Goal: Information Seeking & Learning: Learn about a topic

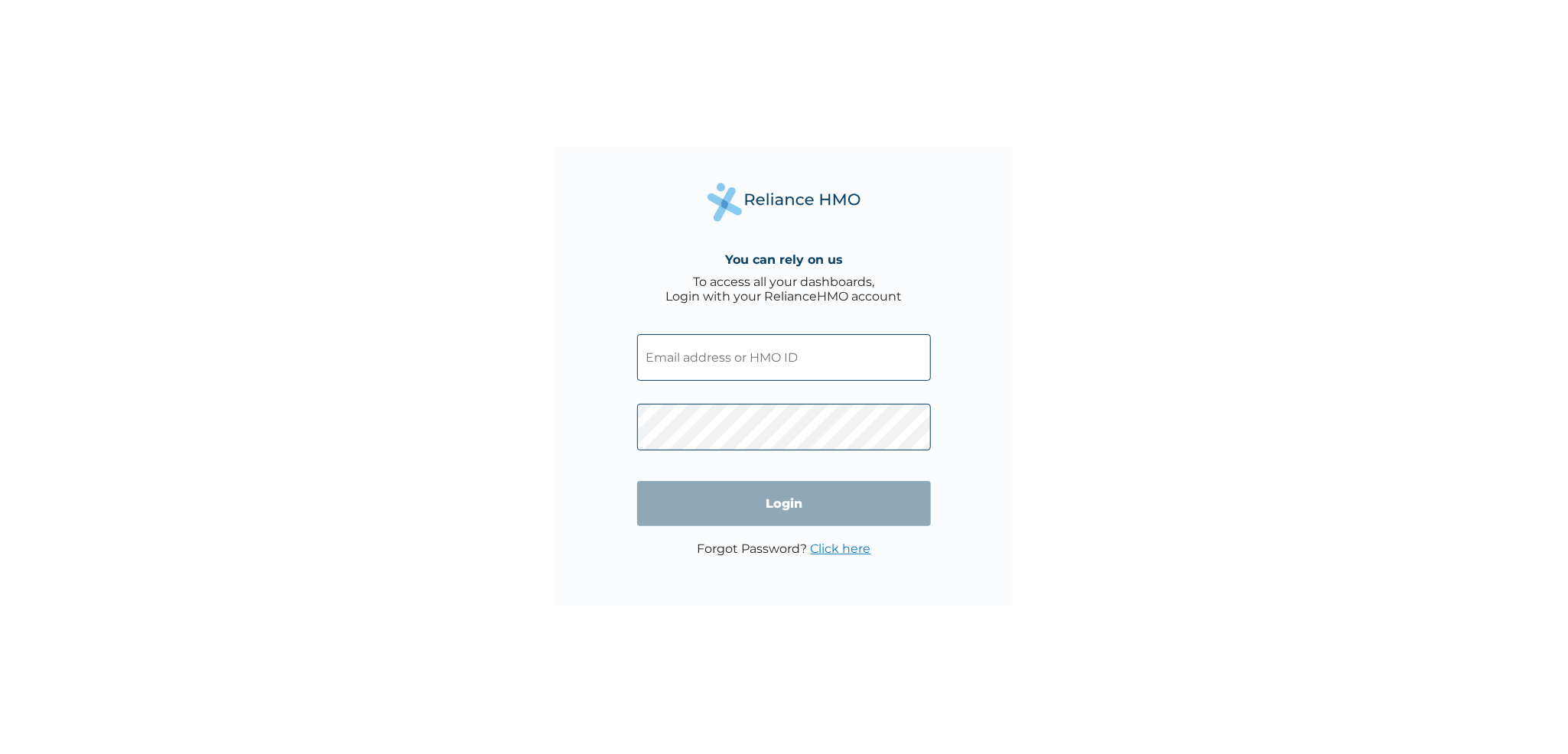
click at [772, 372] on input "text" at bounding box center [784, 357] width 294 height 47
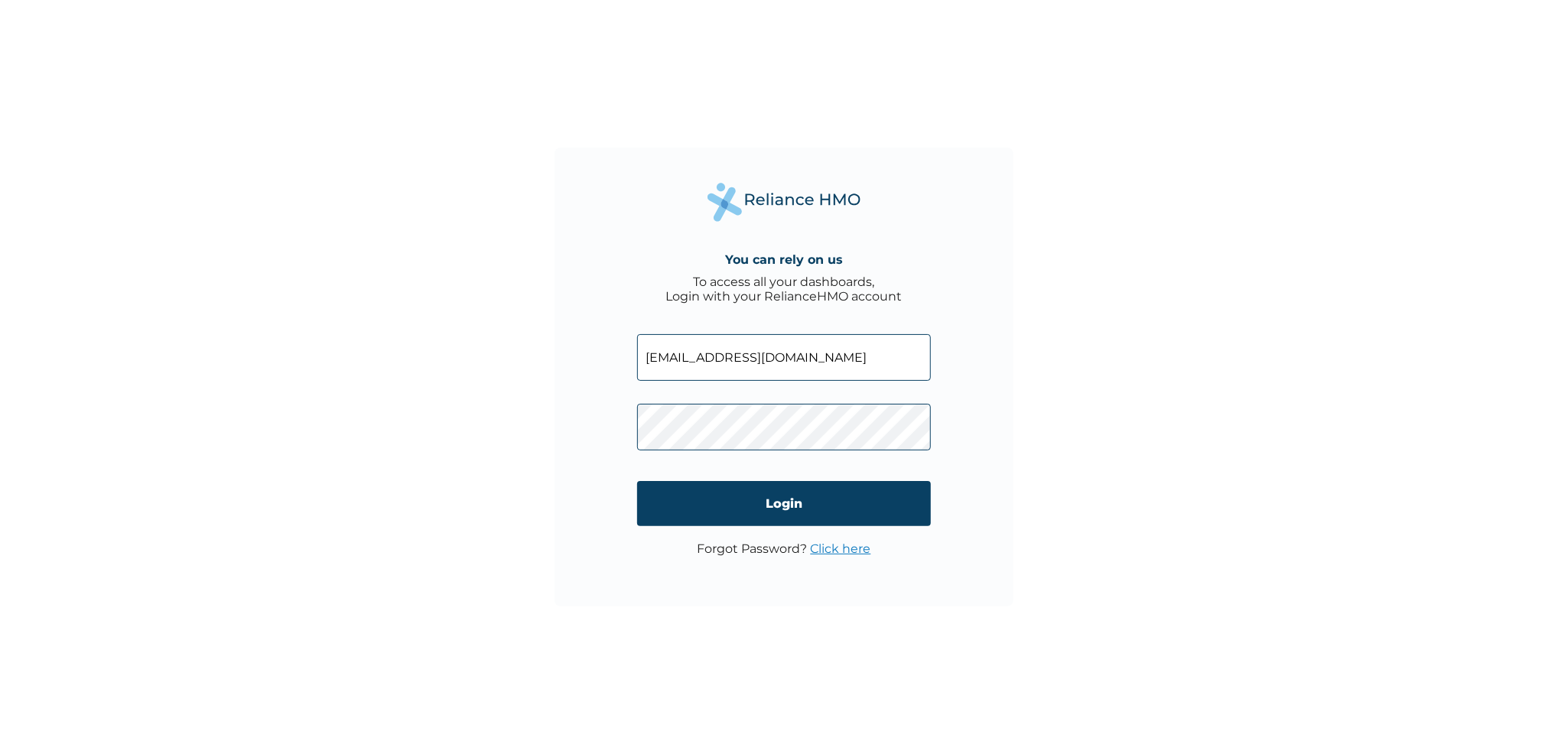
type input "taofeek.b@cyberdome.net"
click at [637, 481] on input "Login" at bounding box center [784, 503] width 294 height 45
click input "Login" at bounding box center [784, 503] width 294 height 45
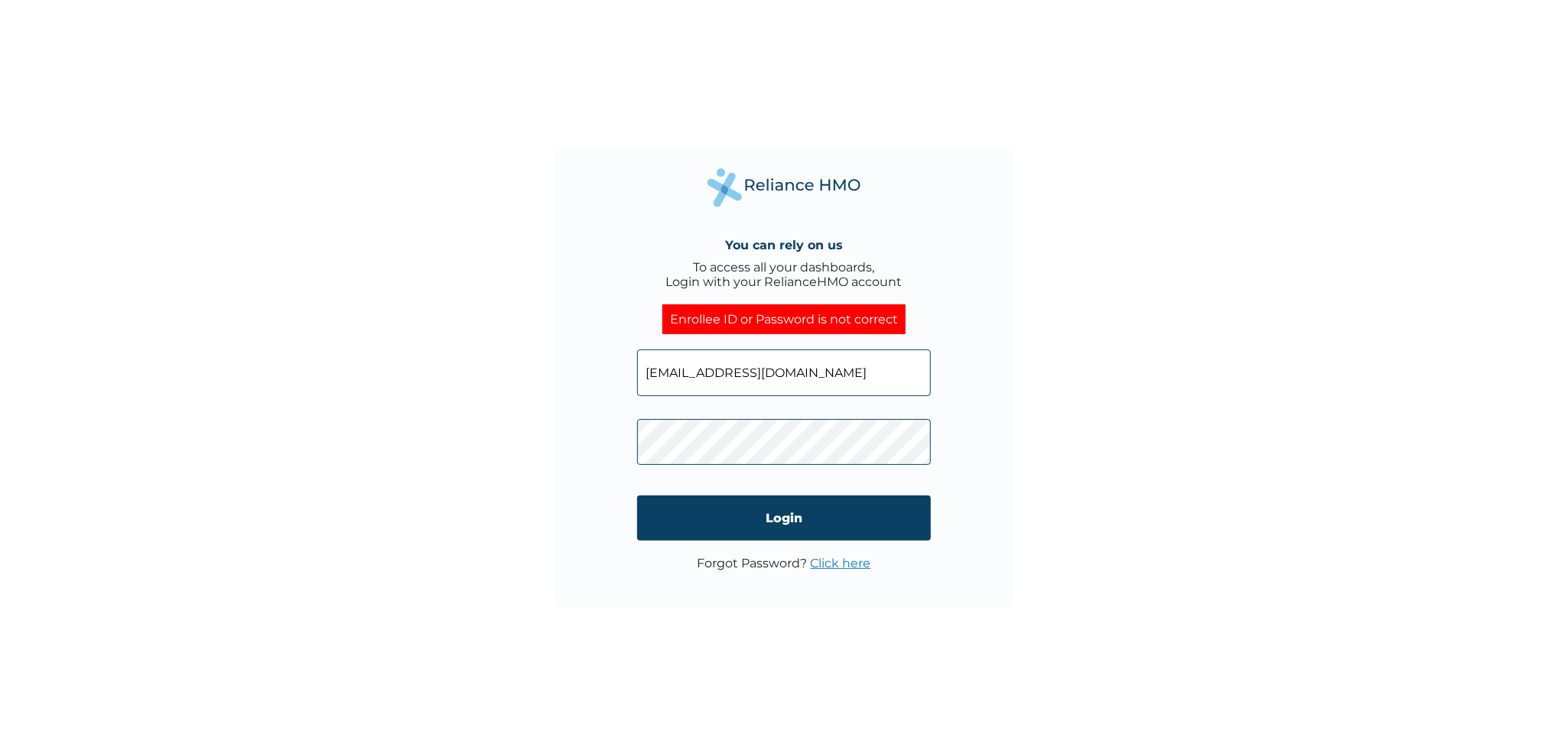
click at [836, 567] on link "Click here" at bounding box center [841, 563] width 61 height 15
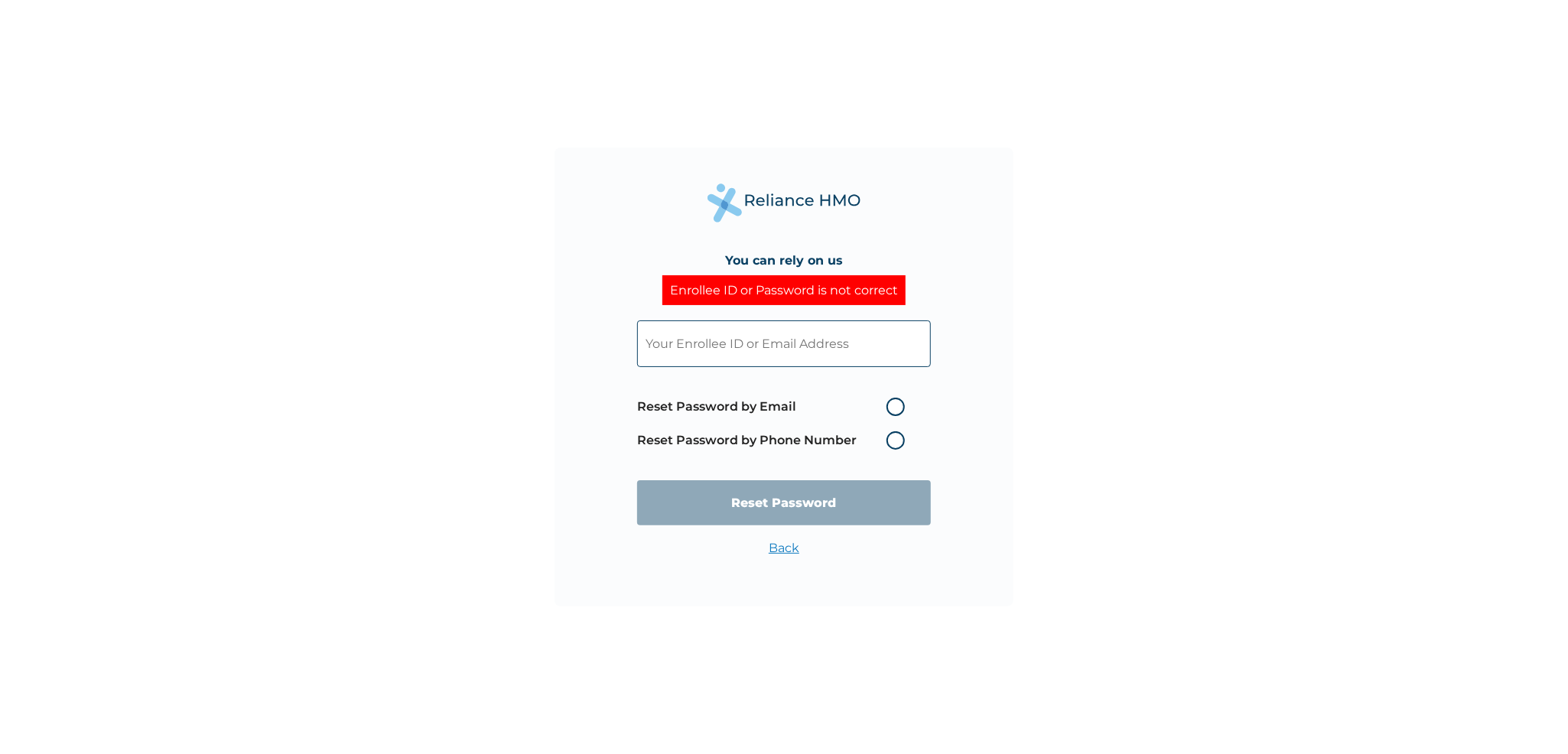
click at [758, 335] on input "text" at bounding box center [784, 343] width 294 height 47
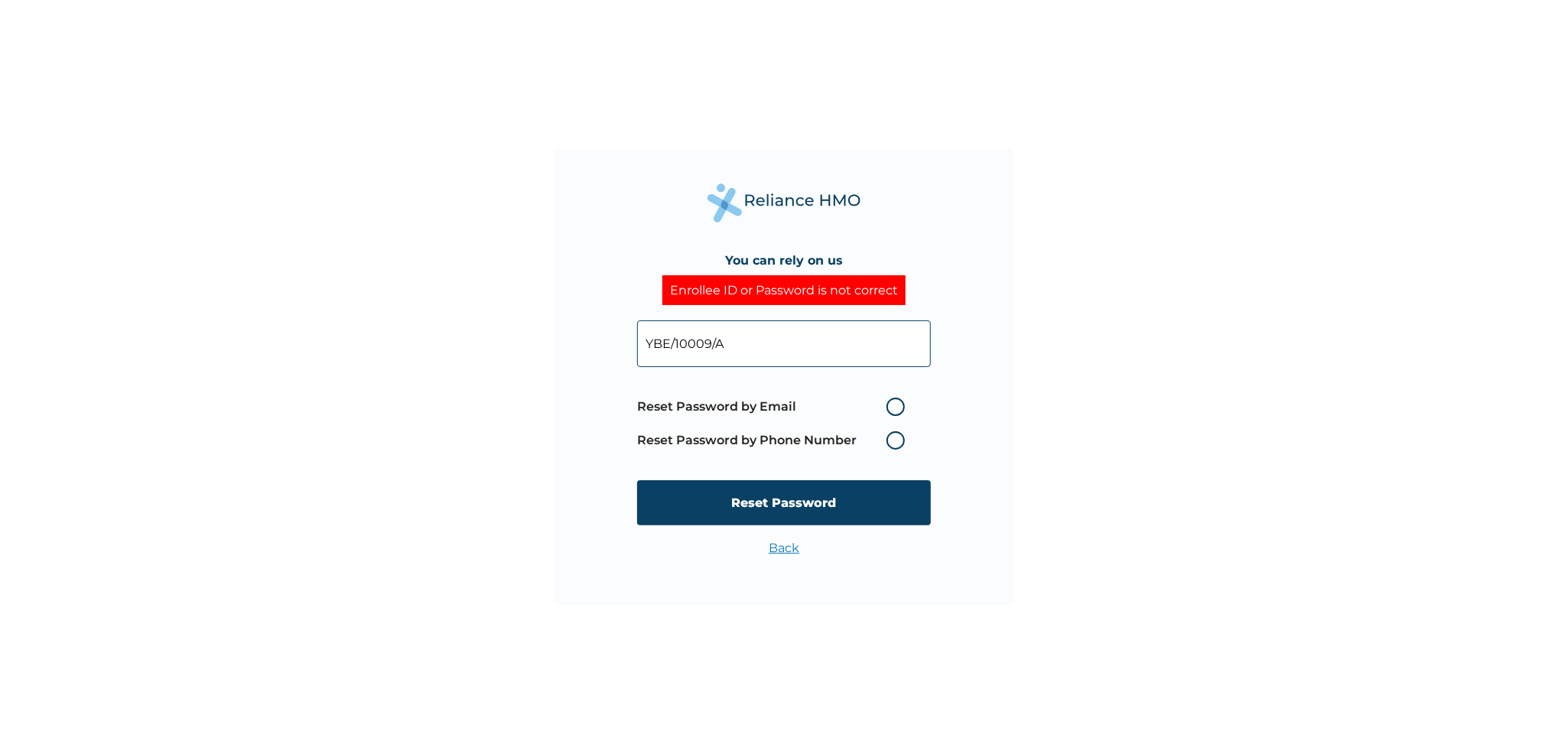
type input "YBE/10009/A"
click at [894, 444] on label "Reset Password by Phone Number" at bounding box center [774, 440] width 275 height 18
click at [898, 441] on label "Reset Password by Phone Number" at bounding box center [774, 440] width 275 height 18
click at [781, 347] on input "YBE/10009/A" at bounding box center [784, 343] width 294 height 47
click at [902, 444] on label "Reset Password by Phone Number" at bounding box center [774, 440] width 275 height 18
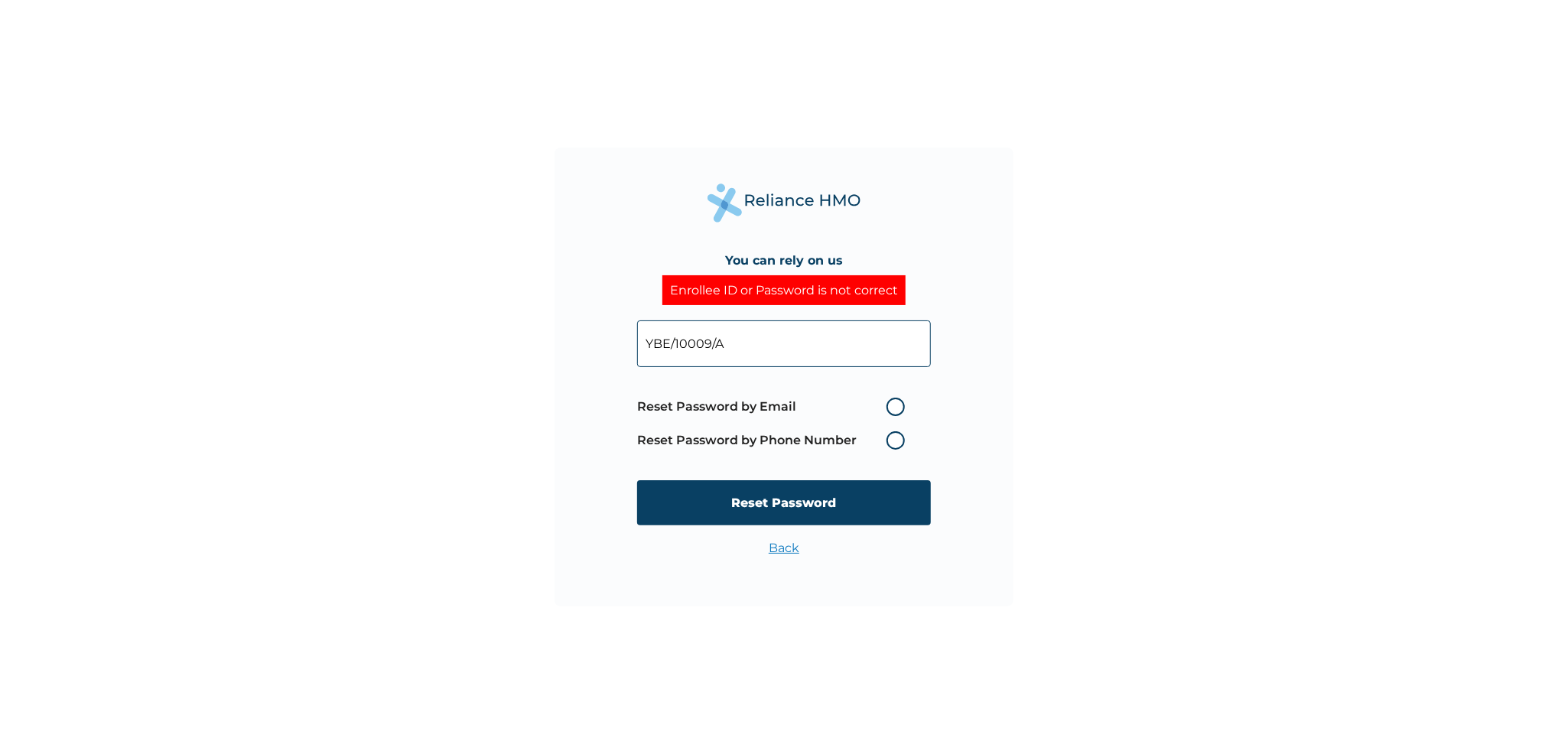
click at [899, 405] on label "Reset Password by Email" at bounding box center [774, 407] width 275 height 18
click at [889, 405] on input "Reset Password by Email" at bounding box center [876, 407] width 25 height 25
radio input "true"
click at [895, 445] on label "Reset Password by Phone Number" at bounding box center [774, 440] width 275 height 18
click at [850, 500] on input "Reset Password" at bounding box center [784, 502] width 294 height 45
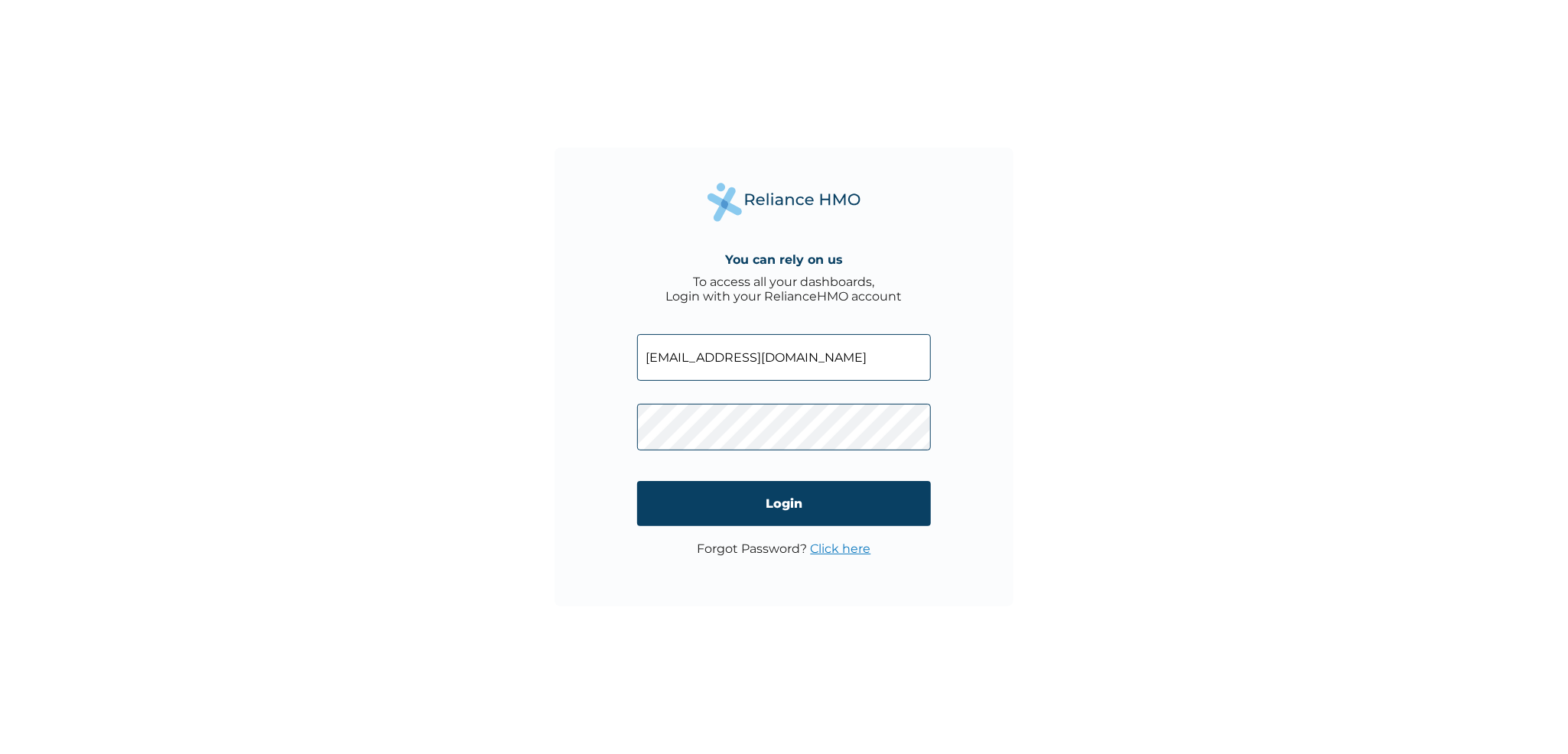
click at [472, 394] on div "You can rely on us To access all your dashboards, Login with your RelianceHMO a…" at bounding box center [784, 377] width 1568 height 754
click input "Login" at bounding box center [784, 503] width 294 height 45
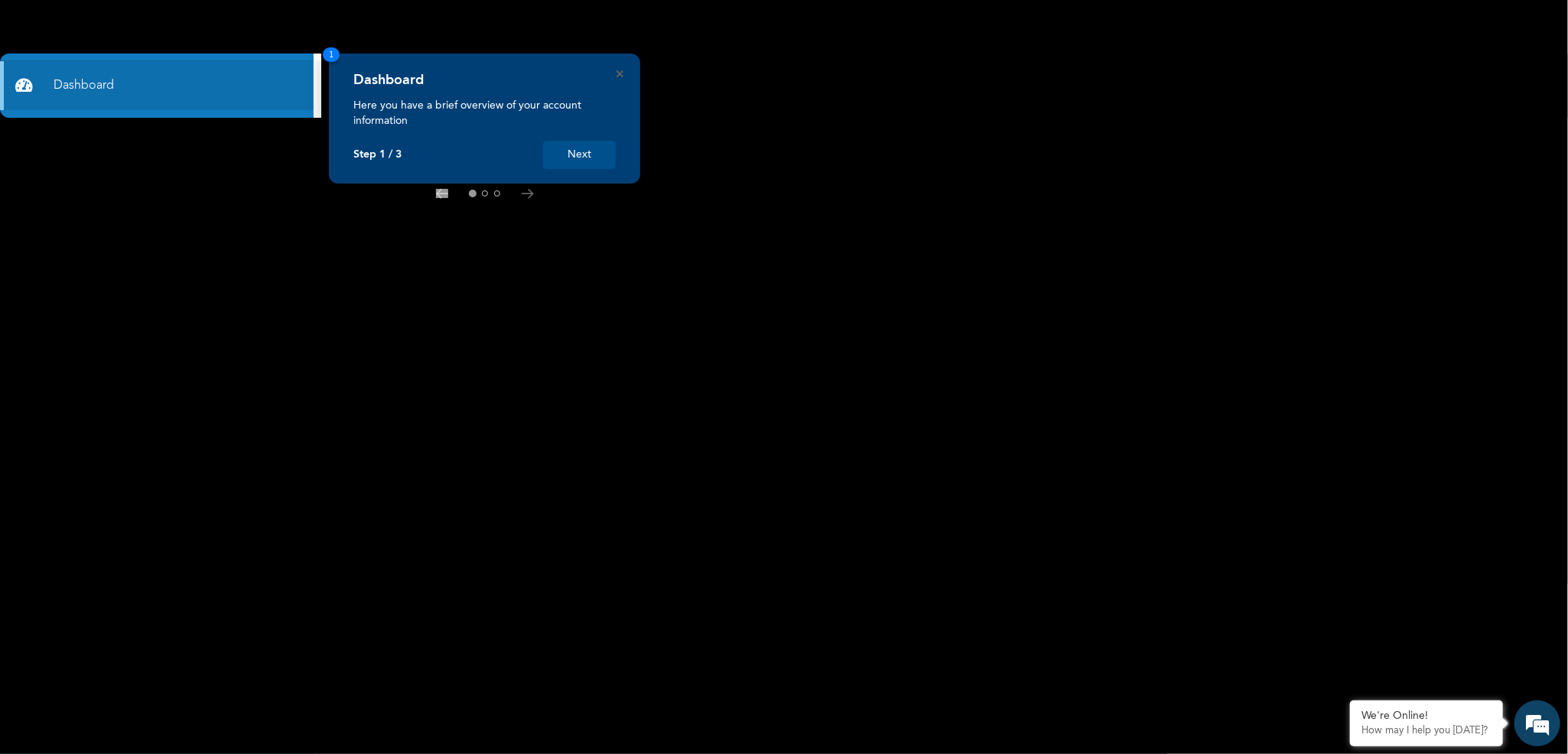
click at [599, 160] on button "Next" at bounding box center [579, 155] width 72 height 29
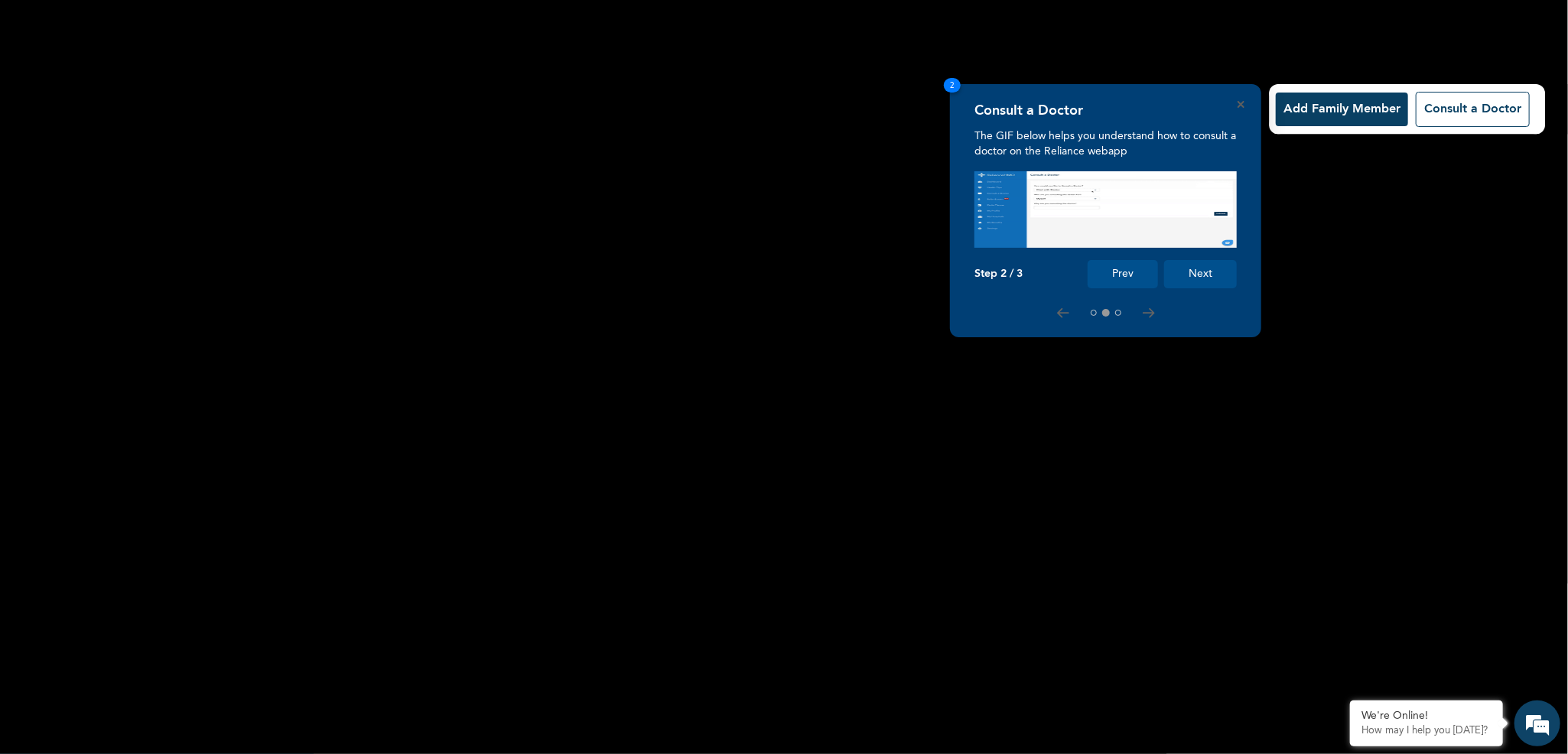
click at [1182, 281] on button "Next" at bounding box center [1200, 274] width 72 height 29
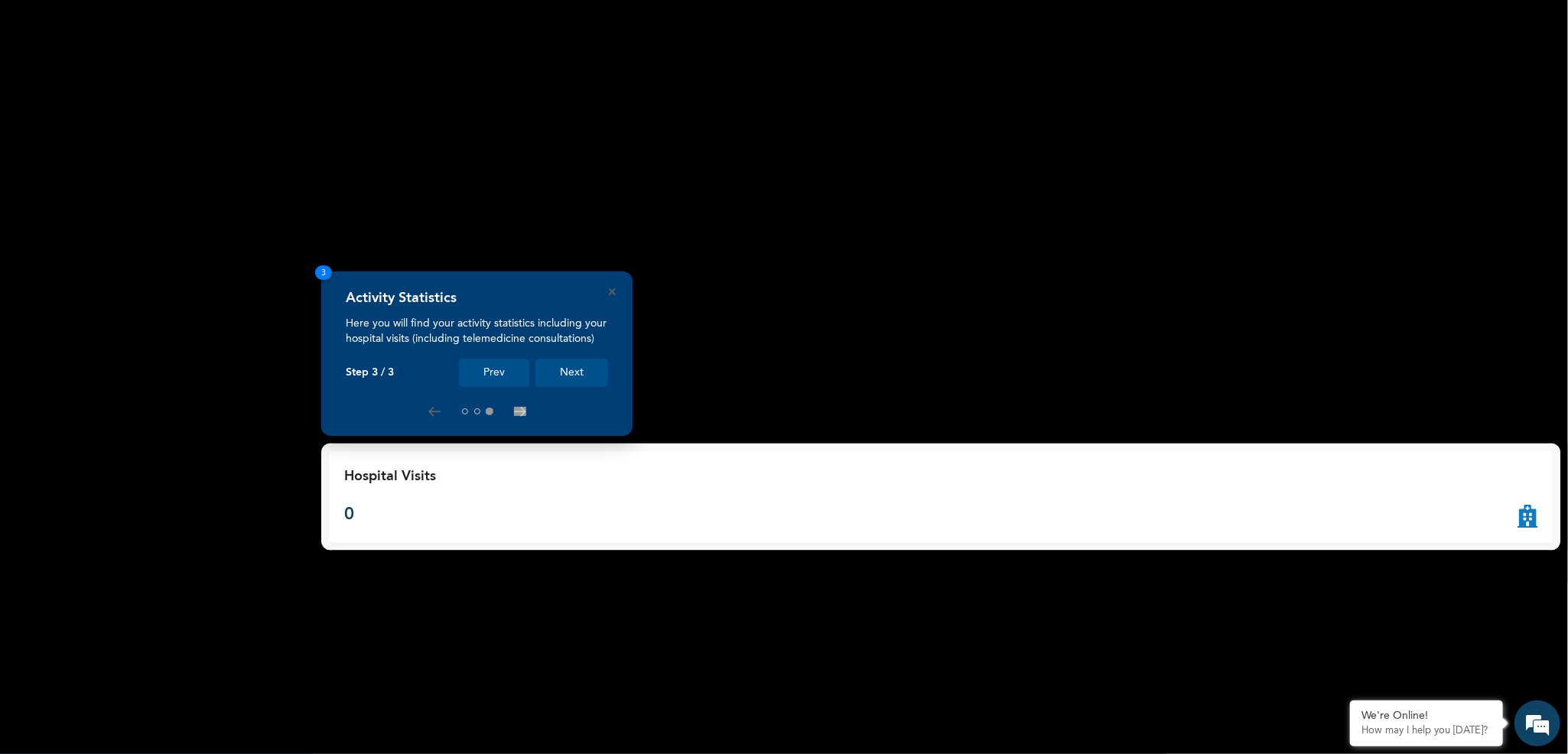
click at [570, 375] on button "Next" at bounding box center [571, 372] width 72 height 29
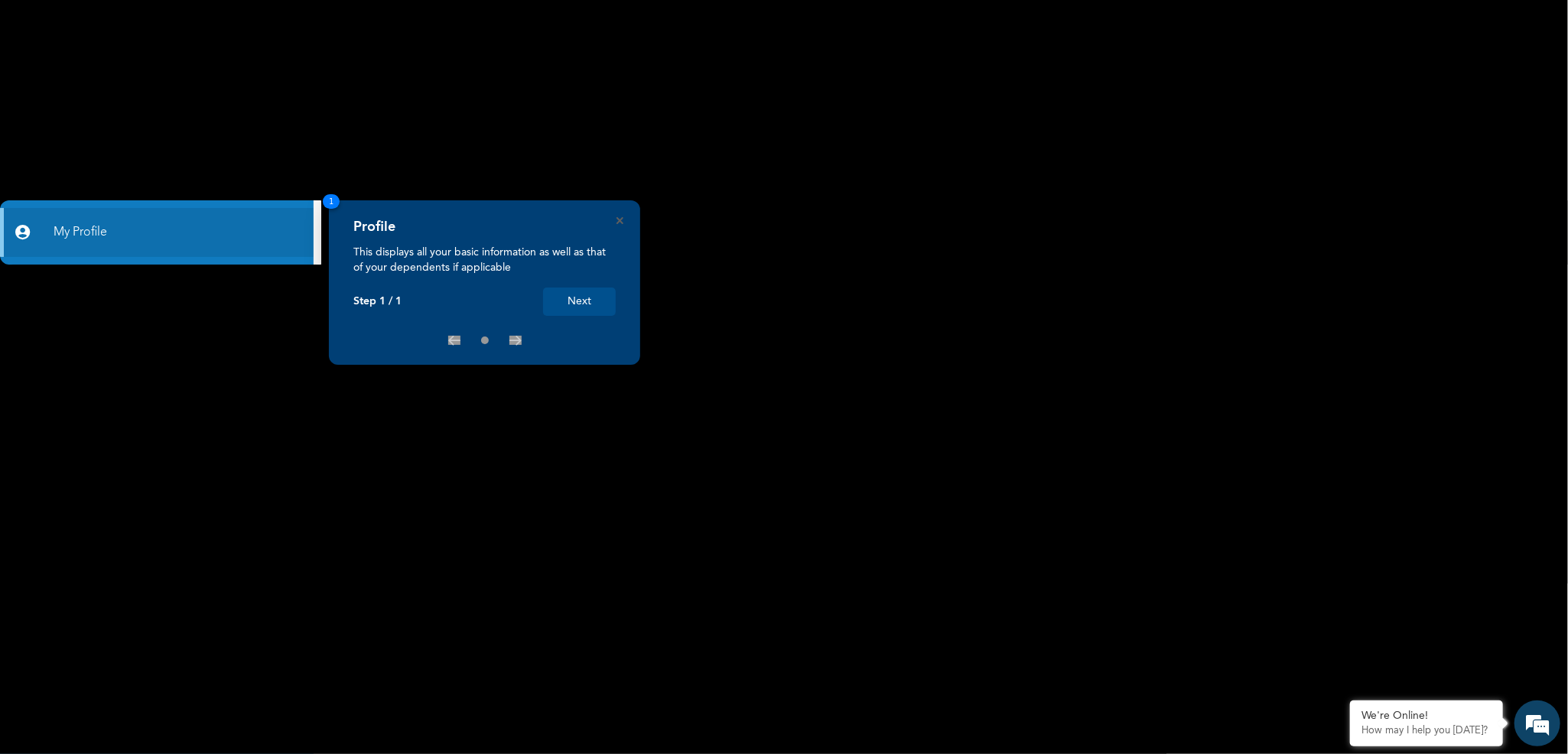
click at [576, 303] on button "Next" at bounding box center [579, 302] width 72 height 29
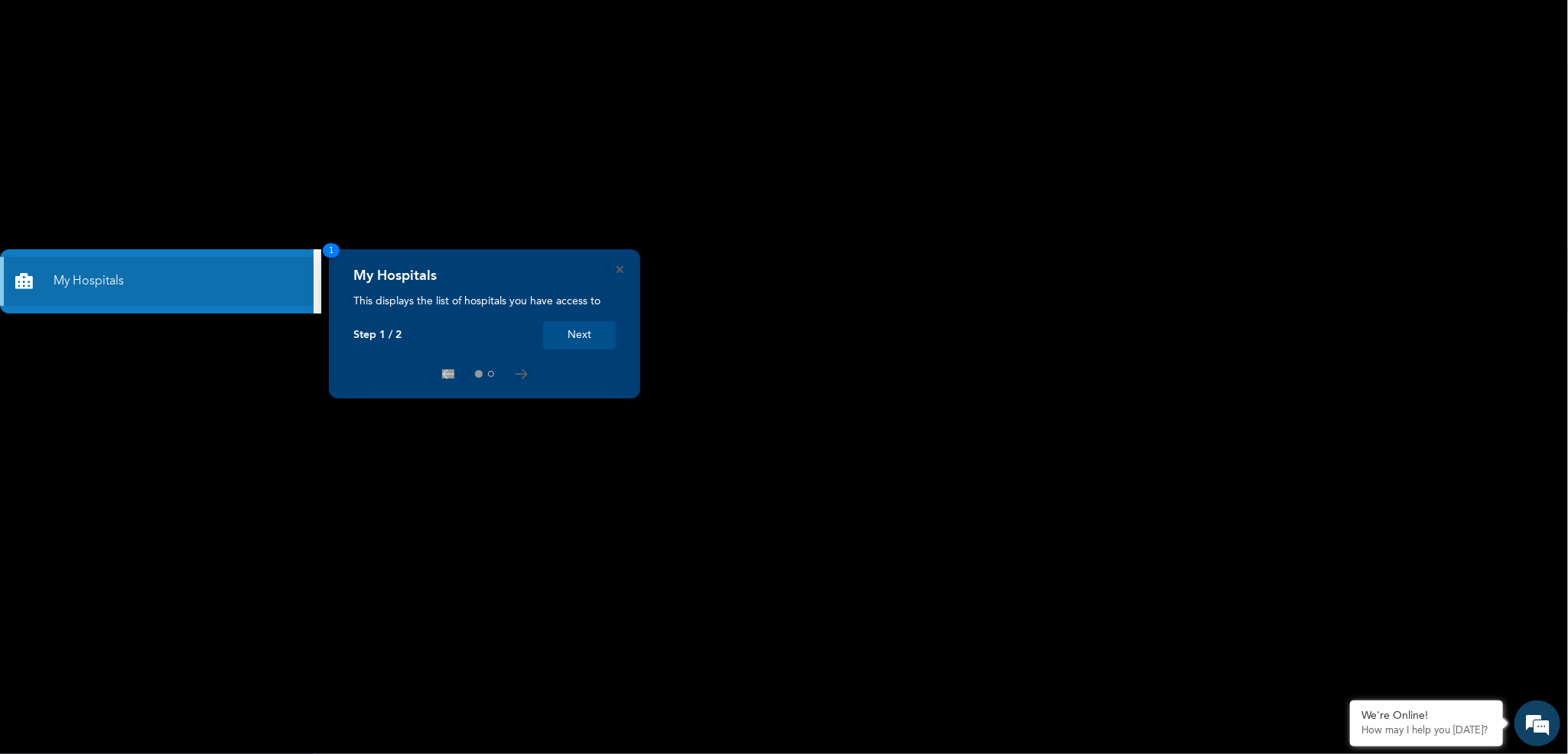
click at [566, 348] on button "Next" at bounding box center [579, 335] width 72 height 29
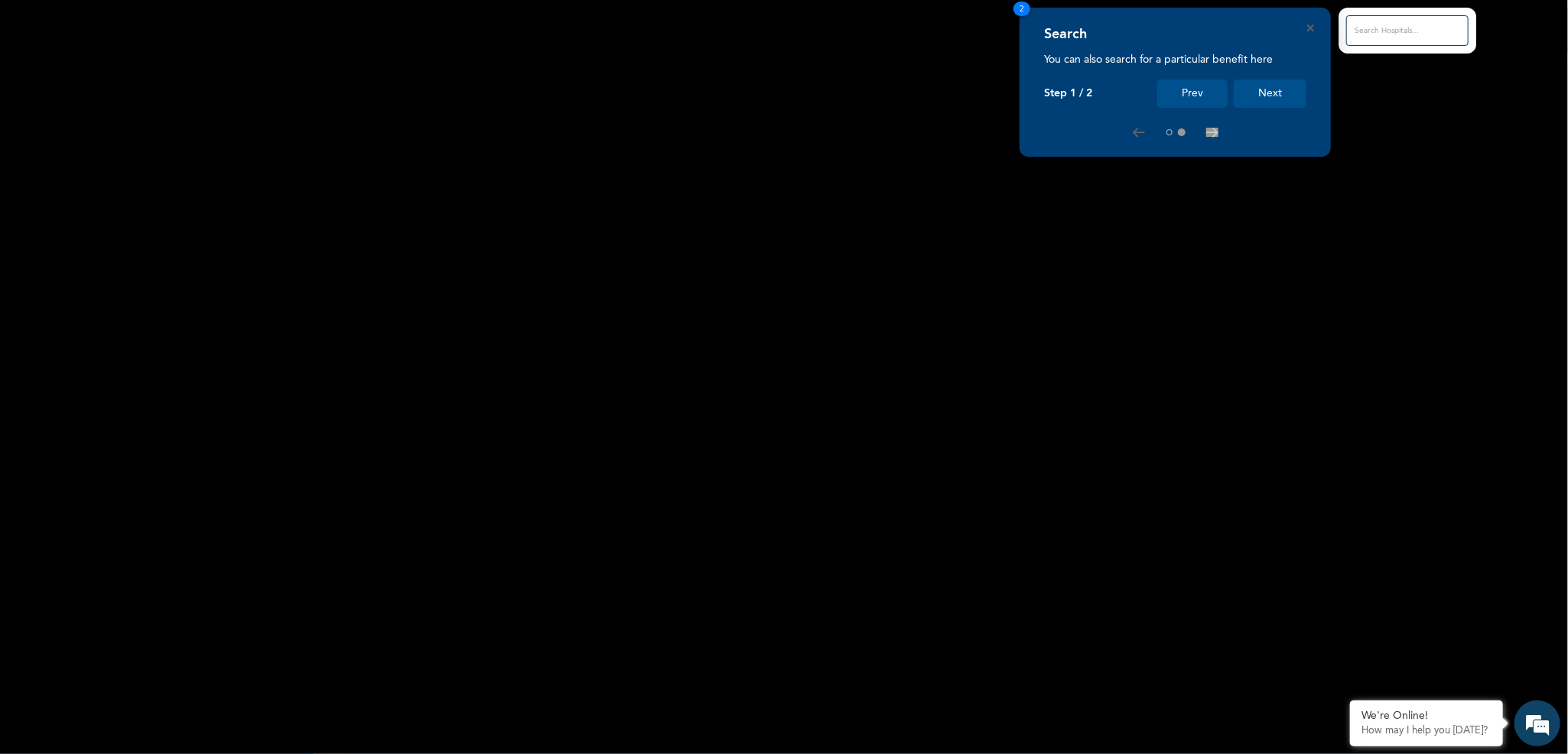
click at [1275, 102] on button "Next" at bounding box center [1269, 93] width 72 height 29
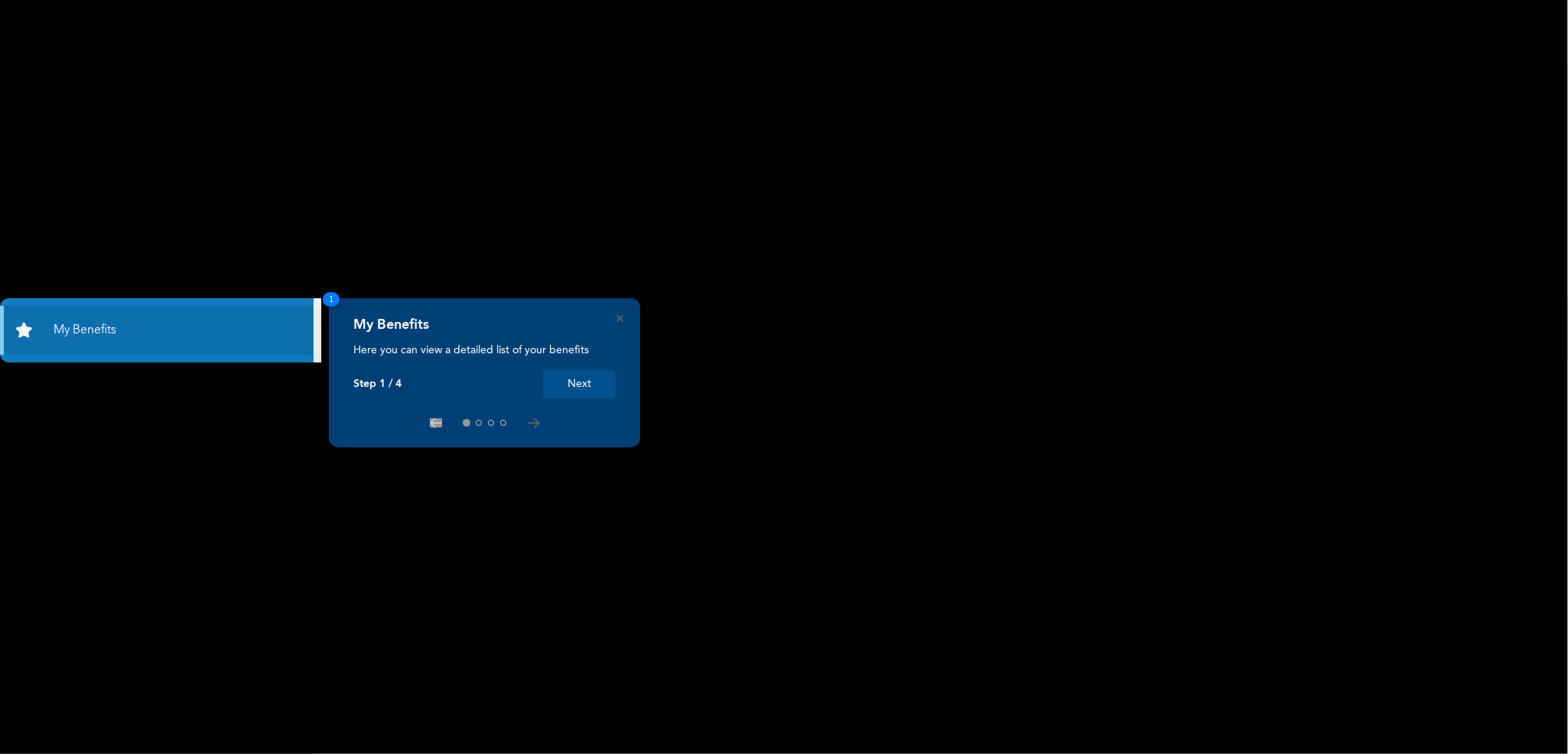
click at [600, 381] on button "Next" at bounding box center [579, 384] width 72 height 29
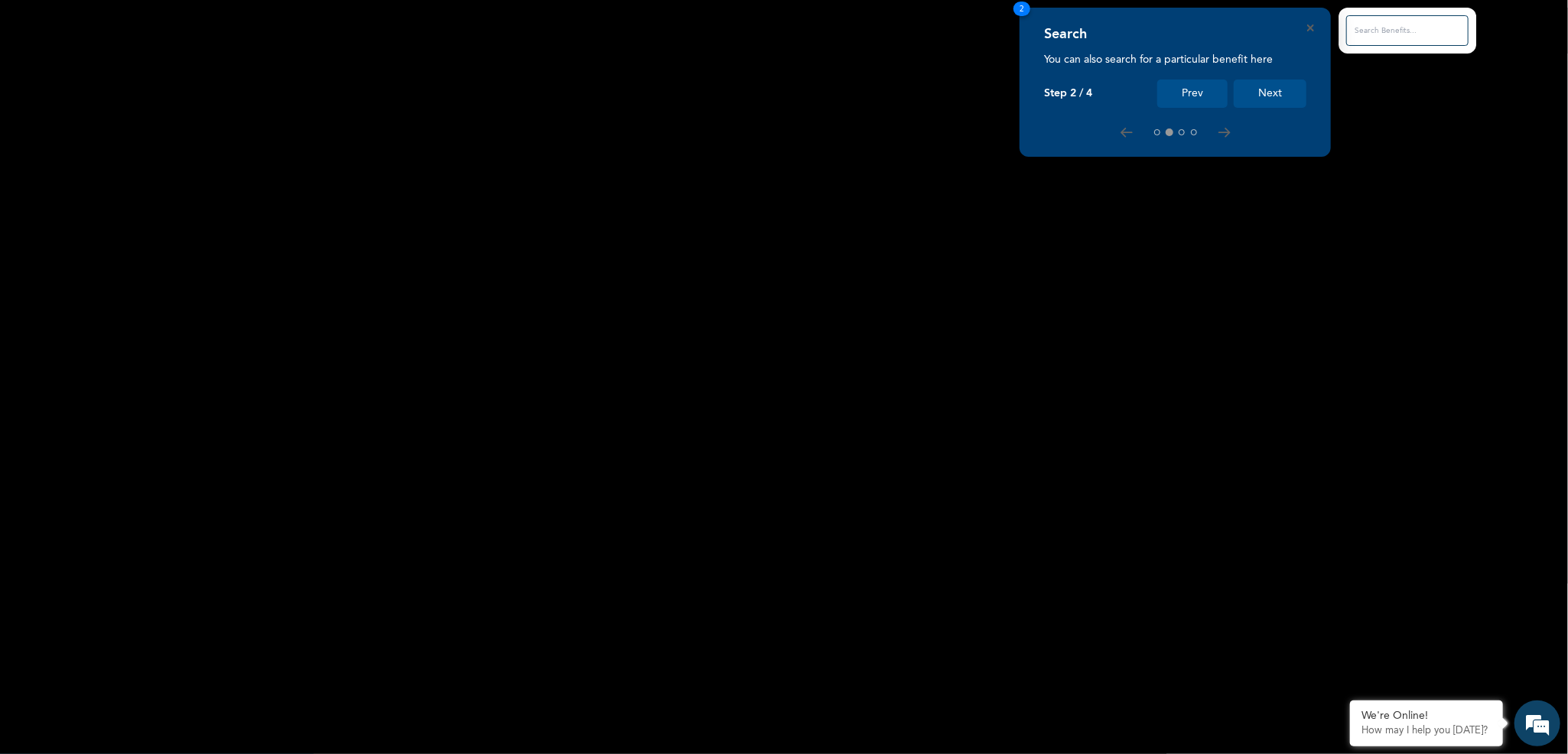
click at [1263, 83] on button "Next" at bounding box center [1269, 93] width 72 height 29
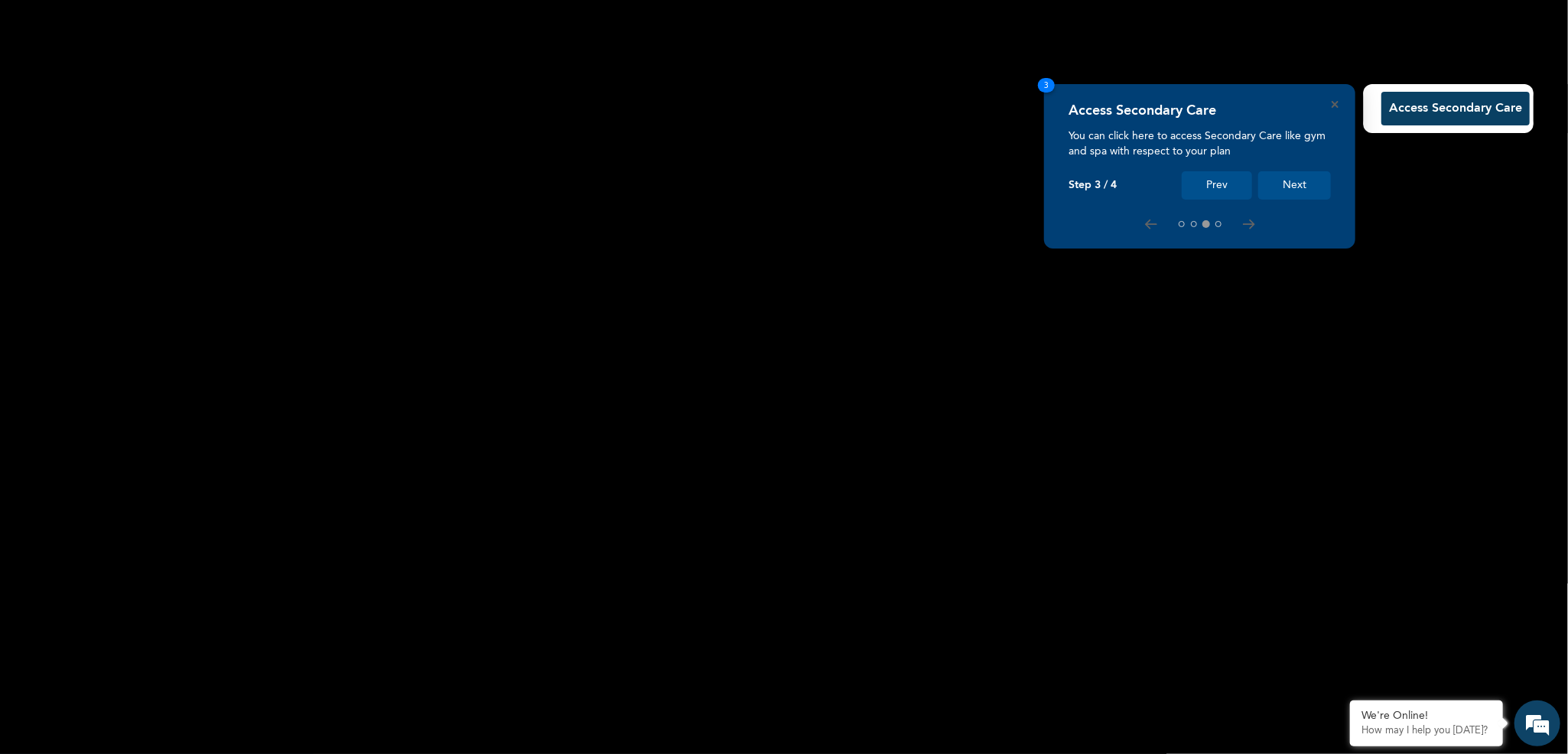
click at [1298, 179] on button "Next" at bounding box center [1294, 186] width 72 height 29
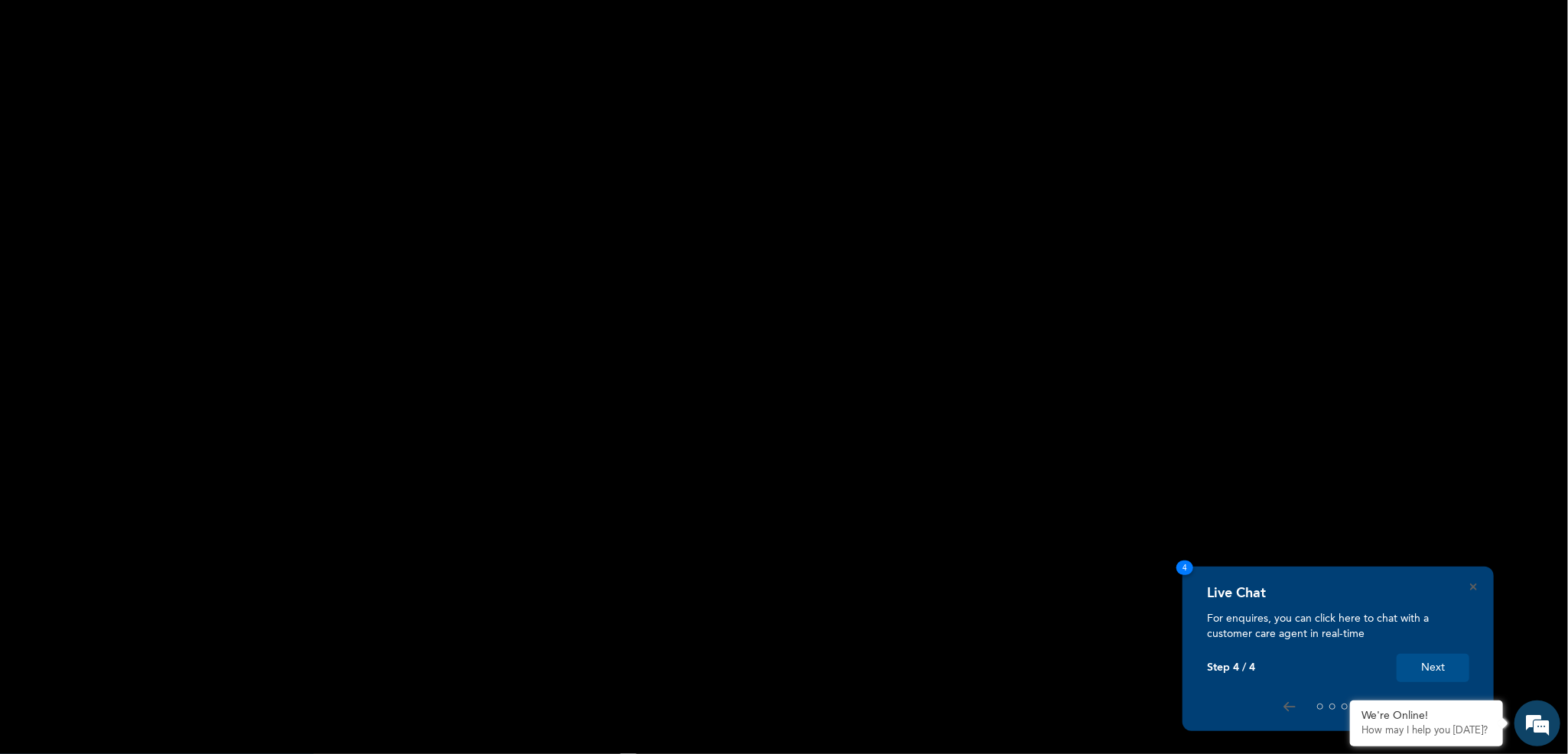
click at [1446, 672] on button "Next" at bounding box center [1432, 668] width 72 height 29
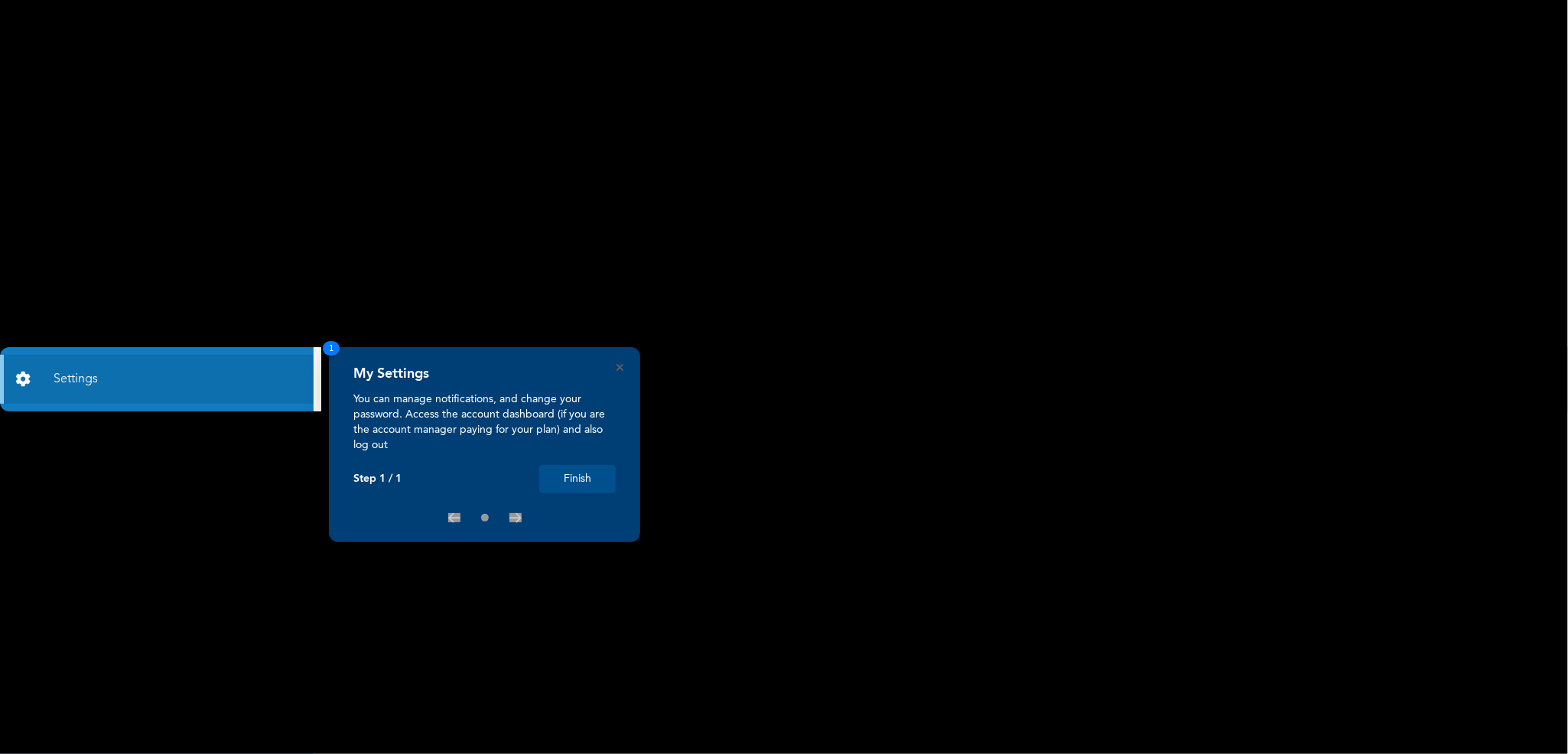
click at [588, 481] on button "Finish" at bounding box center [577, 478] width 76 height 29
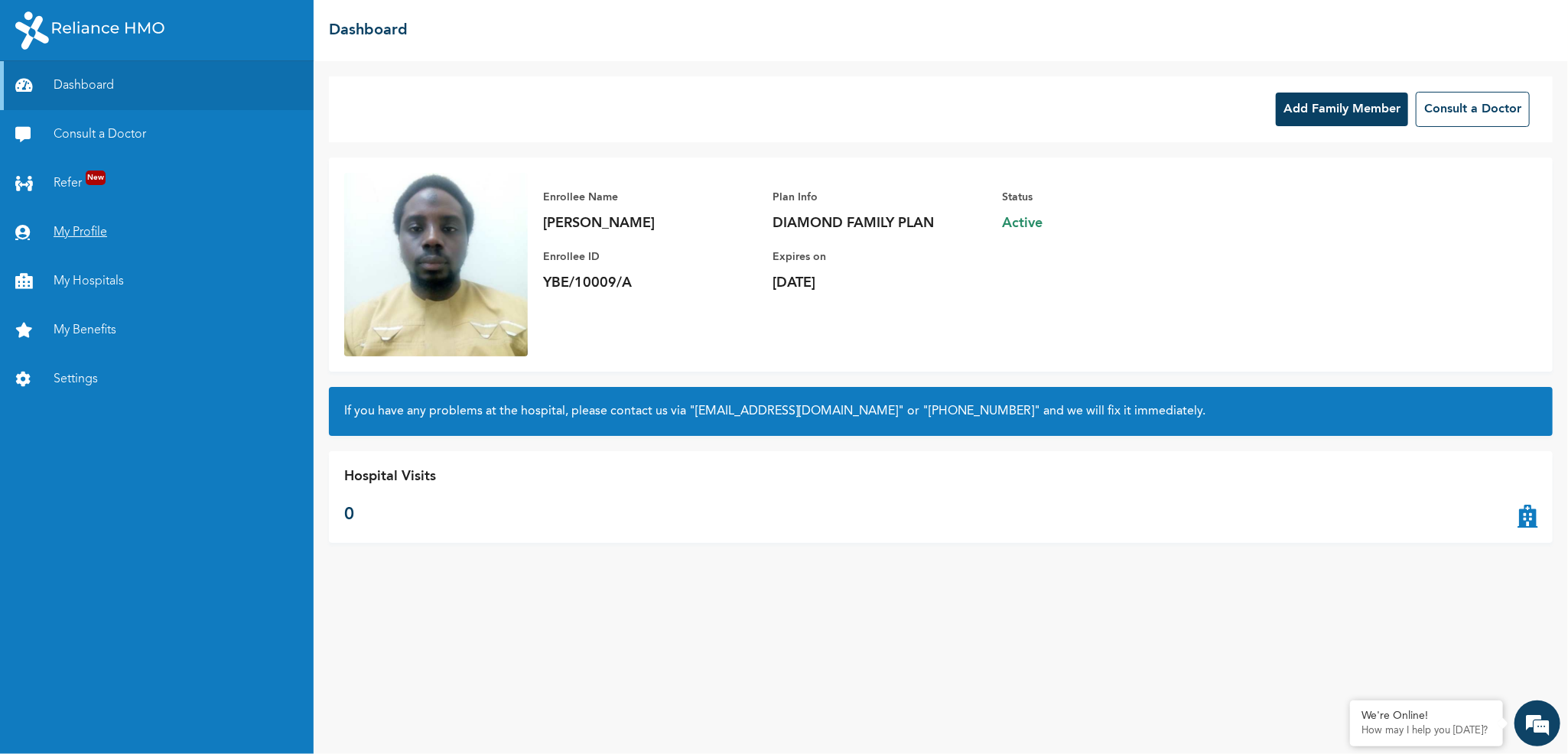
click at [116, 225] on link "My Profile" at bounding box center [157, 232] width 314 height 49
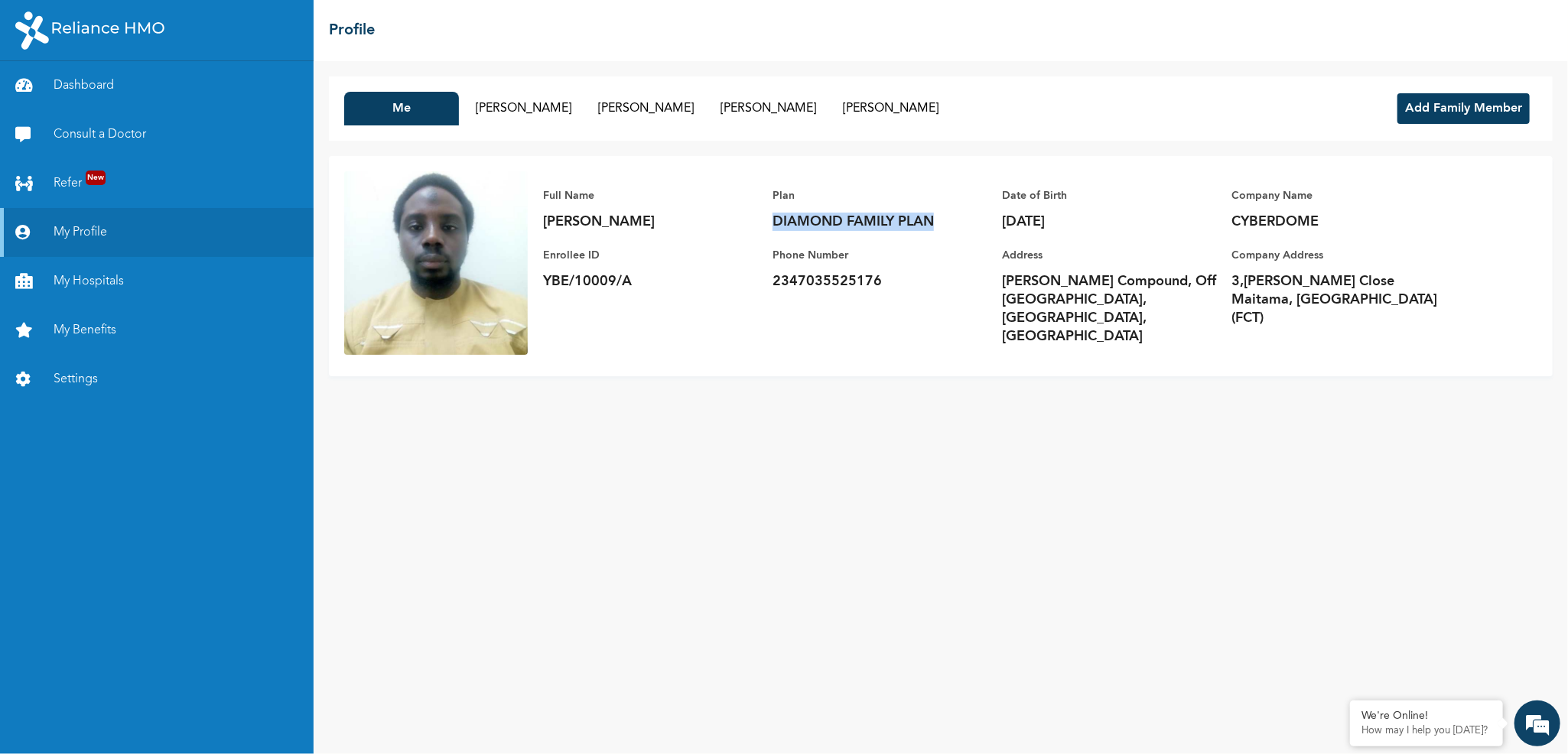
drag, startPoint x: 774, startPoint y: 214, endPoint x: 948, endPoint y: 222, distance: 174.2
click at [948, 222] on p "DIAMOND FAMILY PLAN" at bounding box center [879, 221] width 214 height 18
copy p "DIAMOND FAMILY PLAN"
click at [468, 91] on div "Me Balikis Bello Aaishah Taofeek Abdullah Taofeek Abdurrahman Taofeek" at bounding box center [650, 108] width 611 height 34
click at [489, 103] on button "Balikis Bello" at bounding box center [524, 108] width 115 height 34
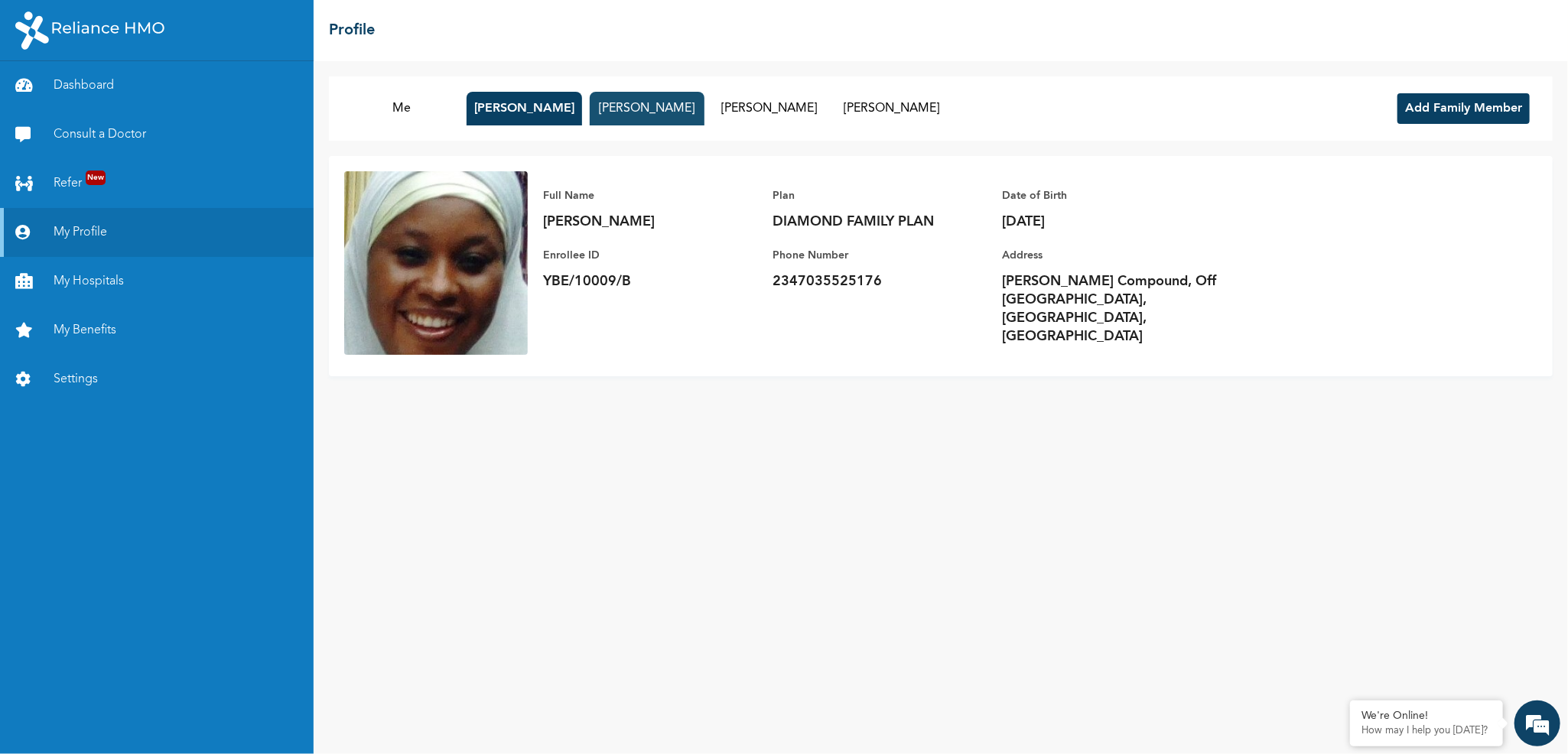
click at [639, 108] on button "Aaishah Taofeek" at bounding box center [647, 108] width 115 height 34
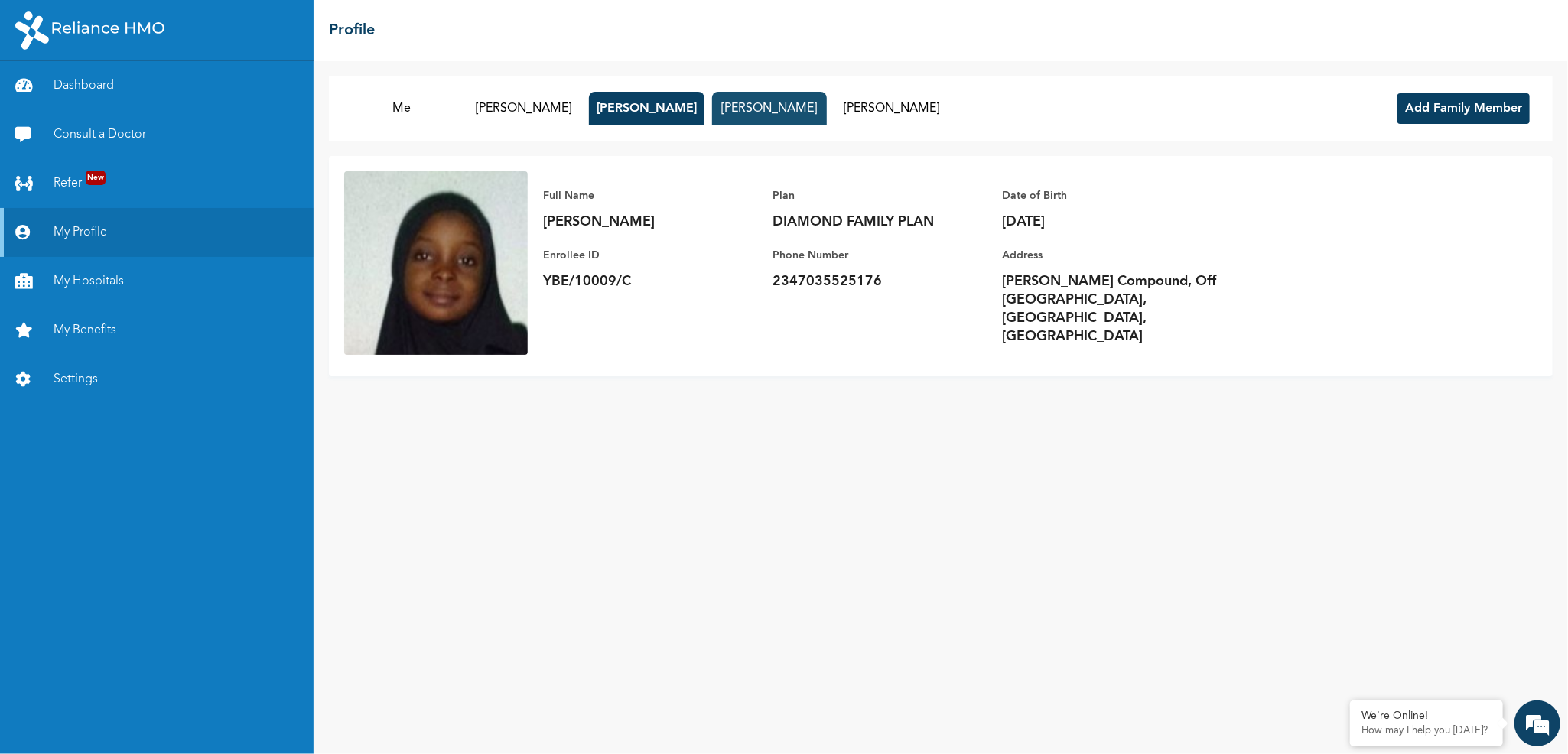
click at [769, 104] on button "Abdullah Taofeek" at bounding box center [769, 108] width 115 height 34
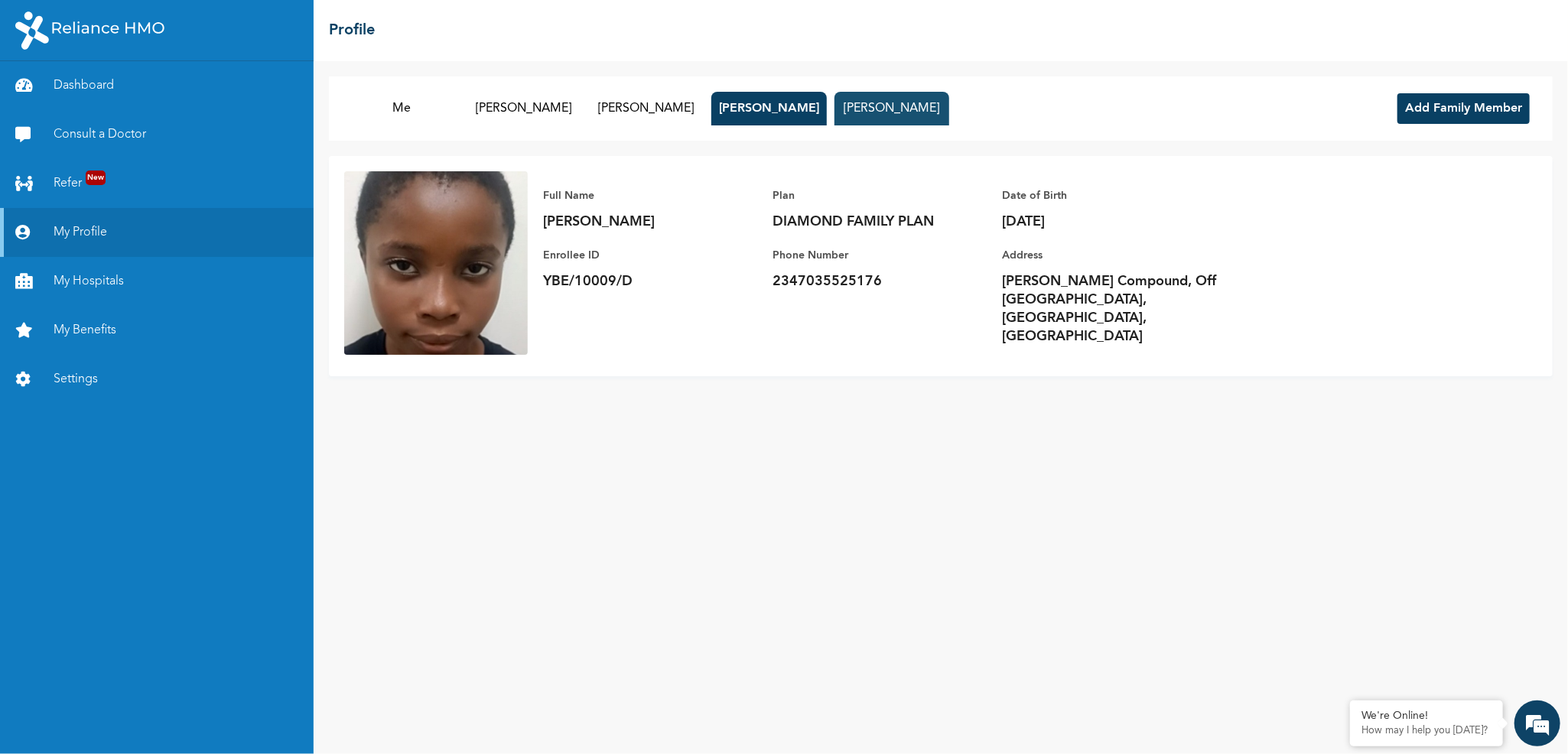
click at [871, 110] on button "Abdurrahman Taofeek" at bounding box center [892, 108] width 115 height 34
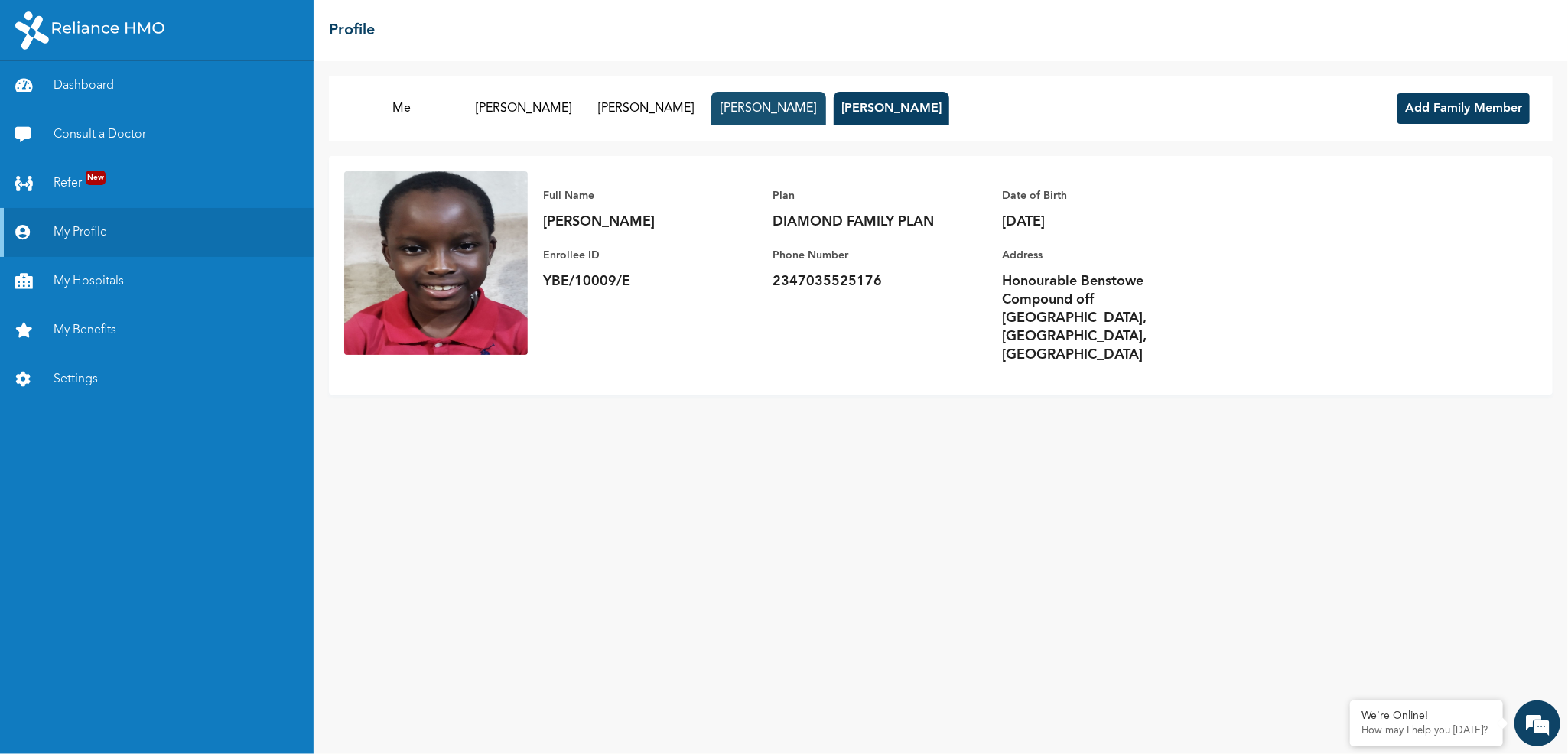
click at [789, 118] on button "Abdullah Taofeek" at bounding box center [769, 108] width 115 height 34
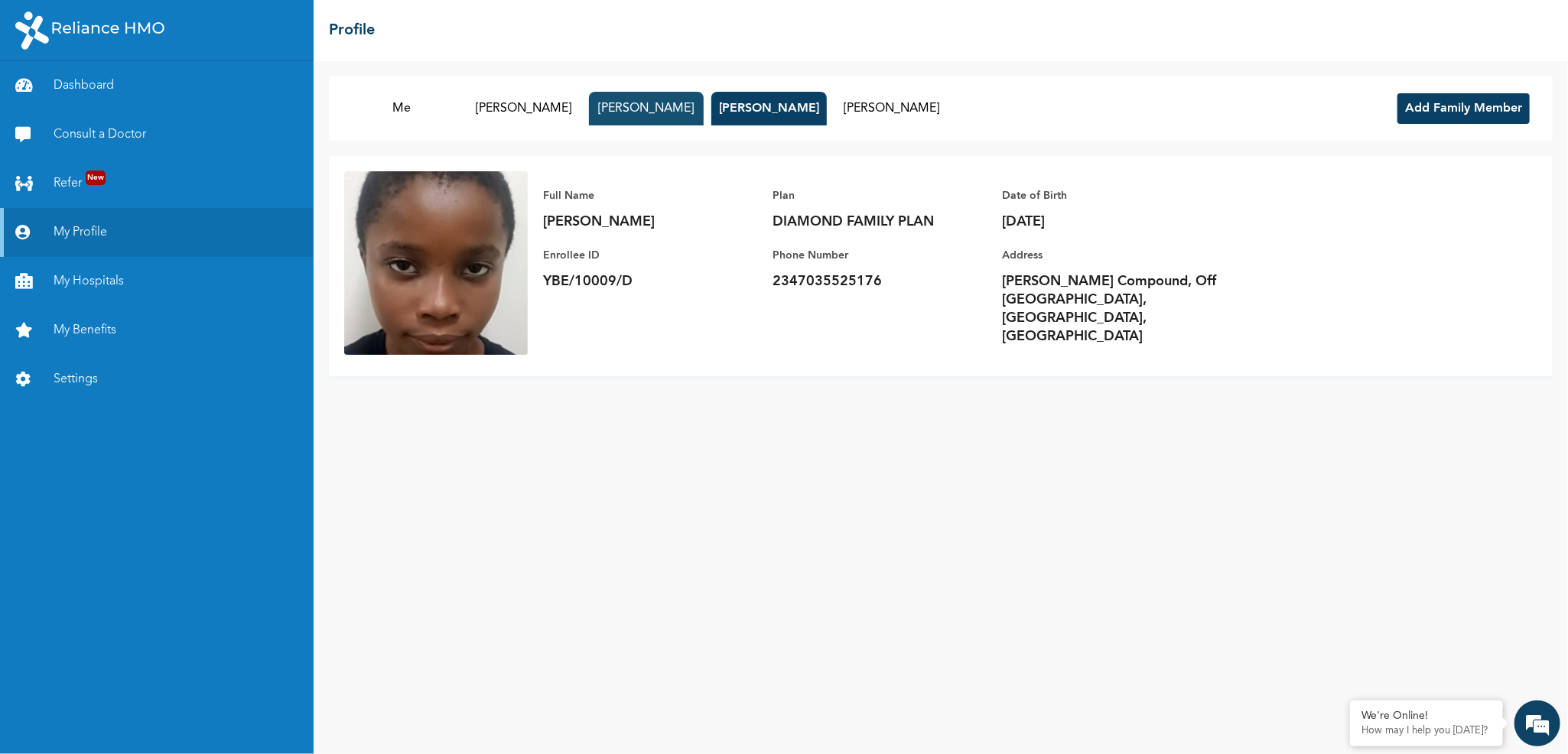
click at [661, 118] on button "Aaishah Taofeek" at bounding box center [646, 108] width 115 height 34
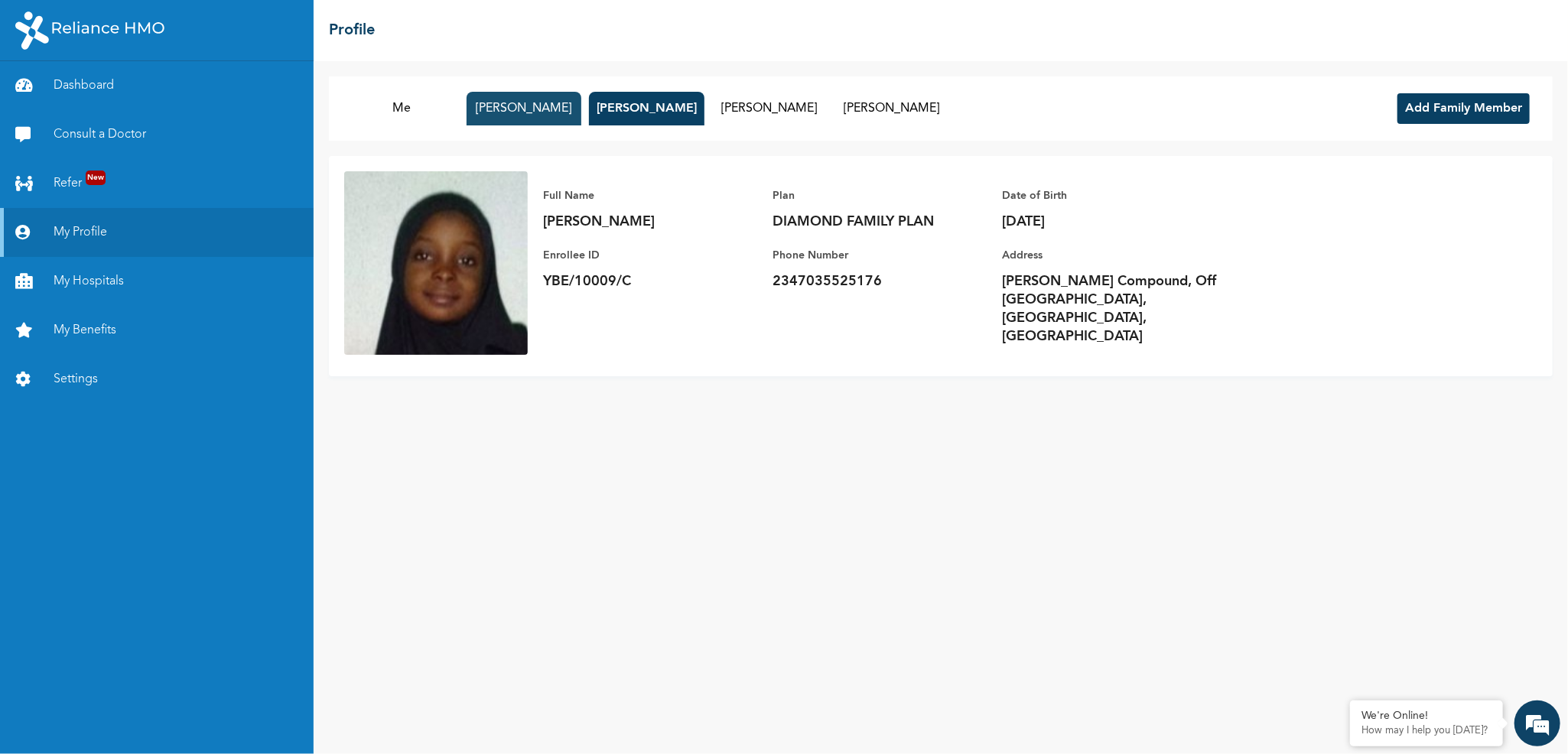
click at [548, 114] on button "Balikis Bello" at bounding box center [524, 108] width 115 height 34
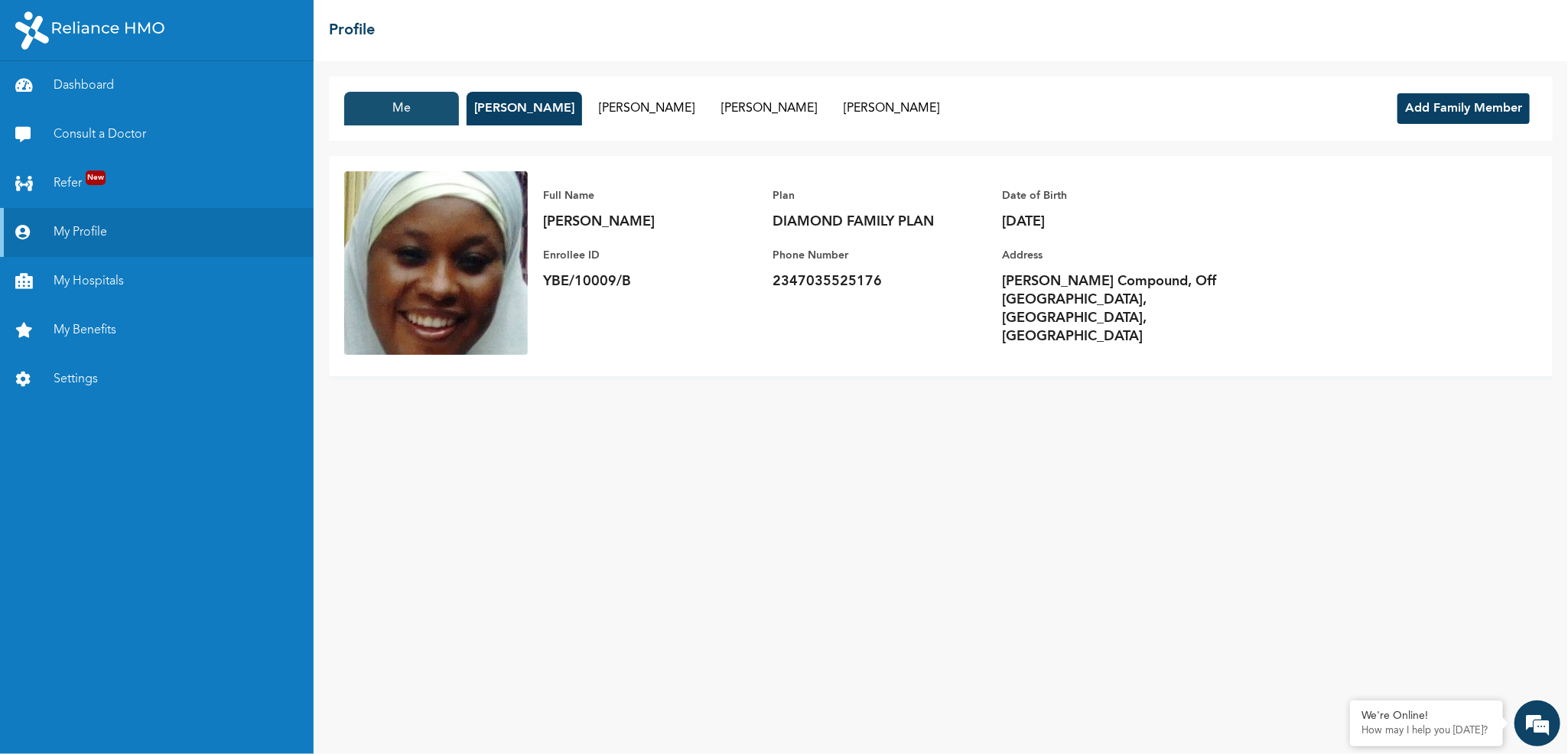
click at [439, 122] on button "Me" at bounding box center [402, 108] width 115 height 34
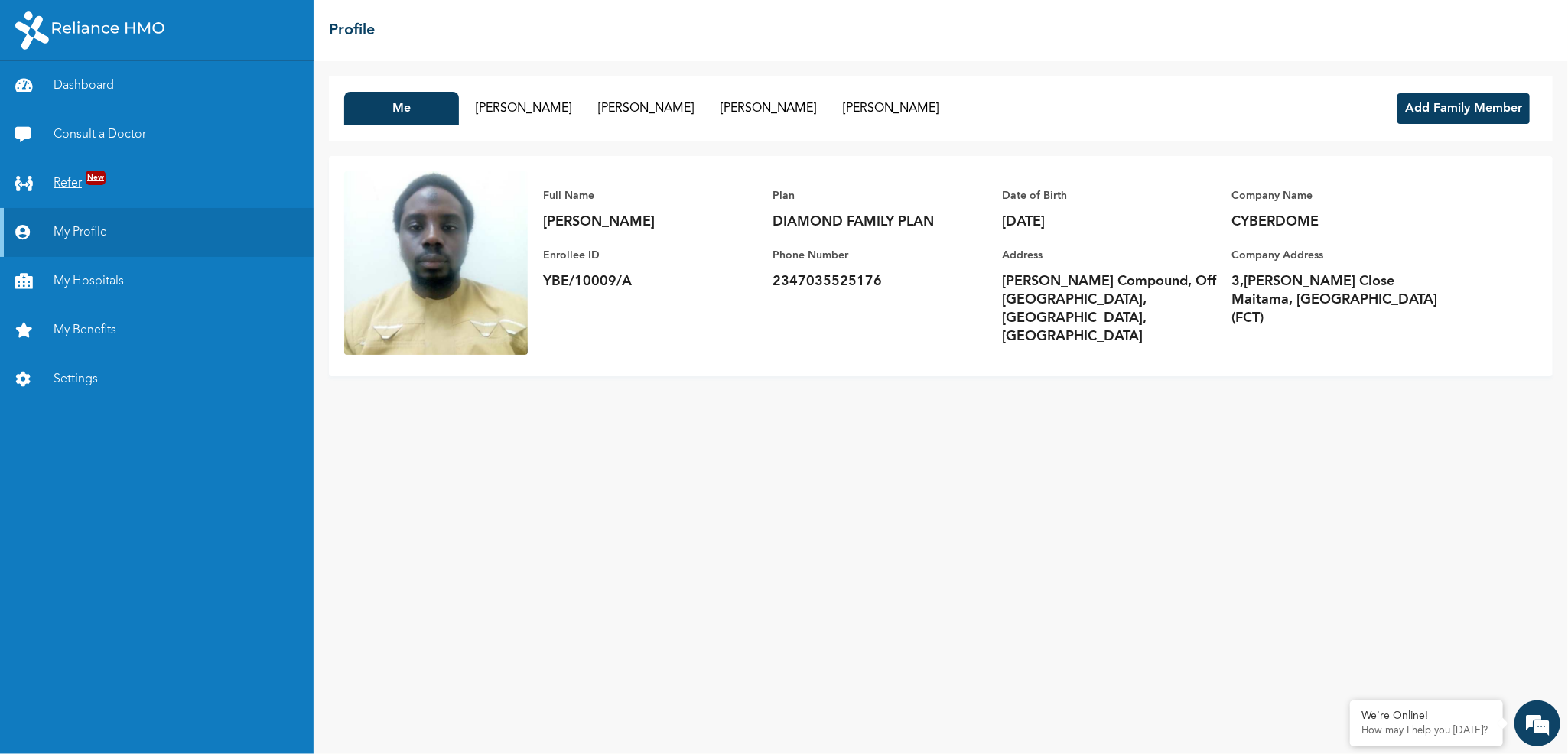
click at [169, 184] on link "Refer New" at bounding box center [157, 183] width 314 height 49
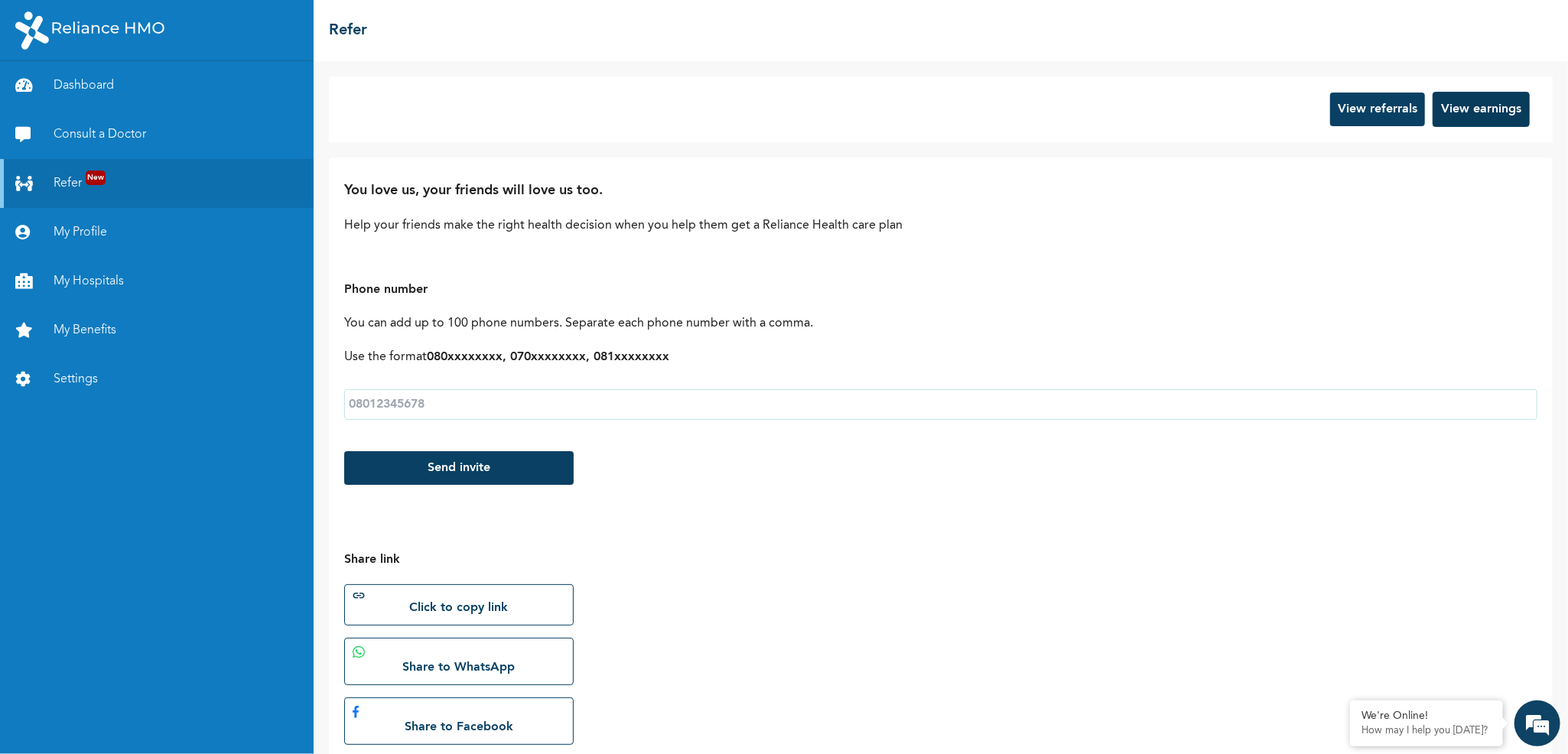
click at [1450, 113] on button "View earnings" at bounding box center [1481, 108] width 97 height 35
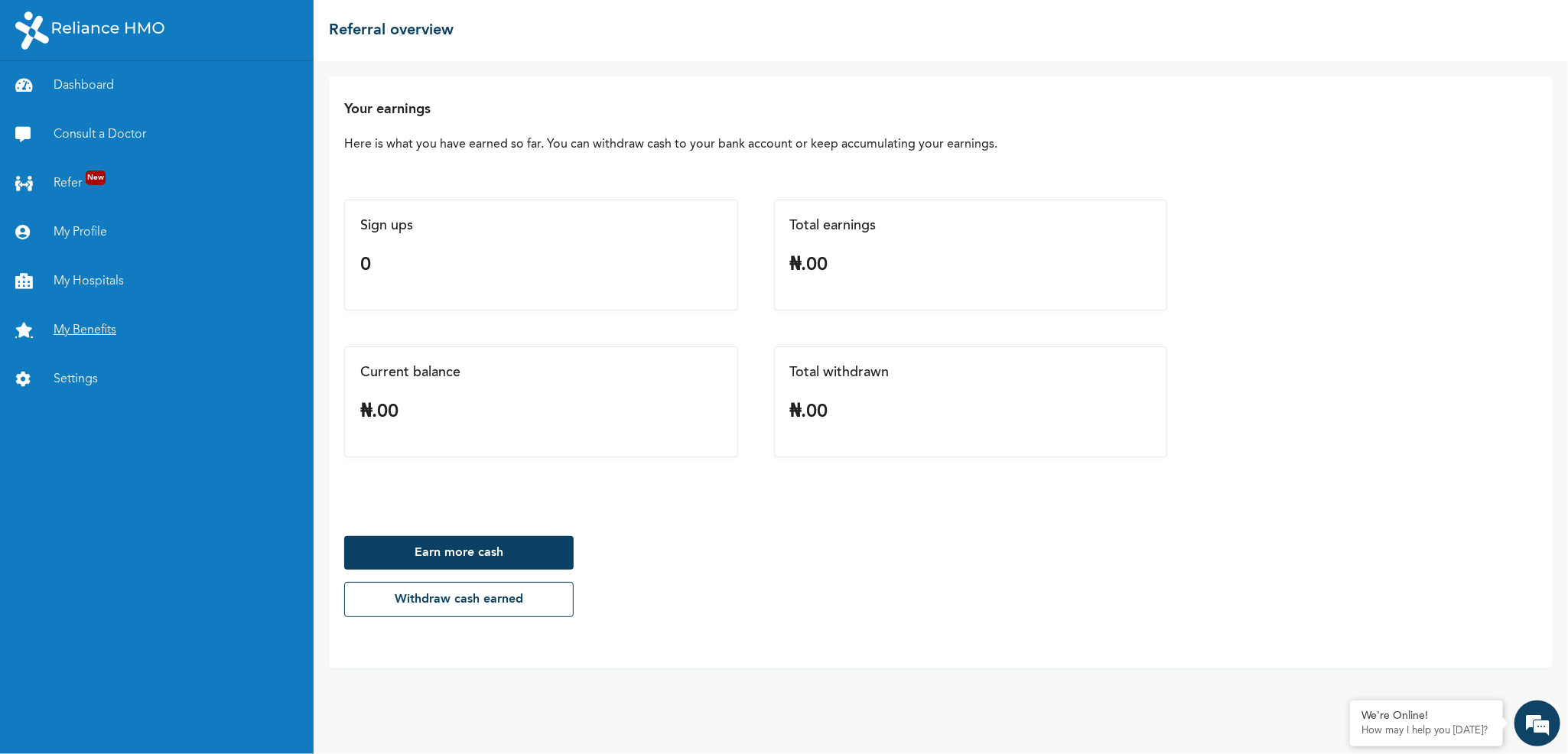
click at [65, 321] on link "My Benefits" at bounding box center [157, 329] width 314 height 49
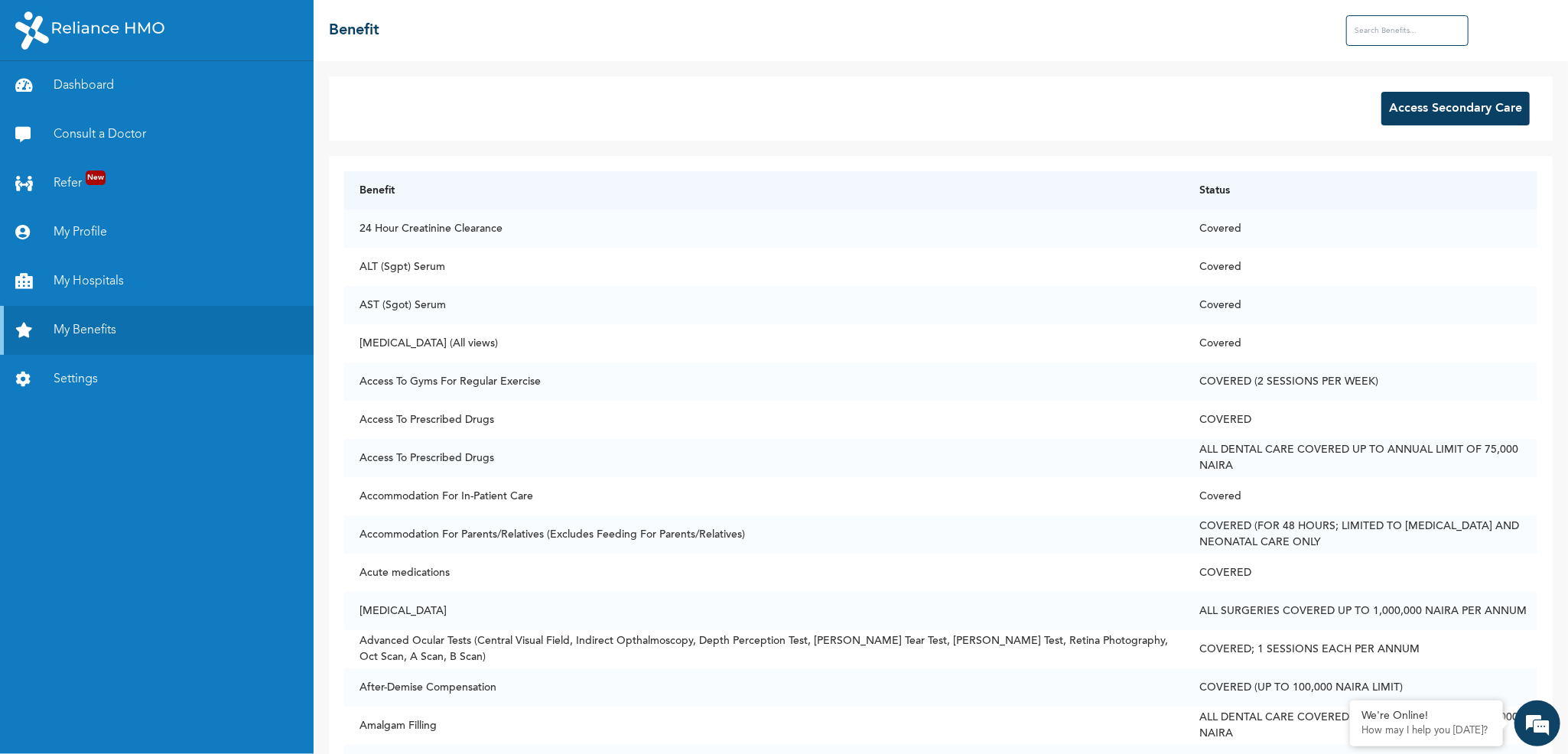
click at [1373, 29] on input "text" at bounding box center [1406, 30] width 122 height 31
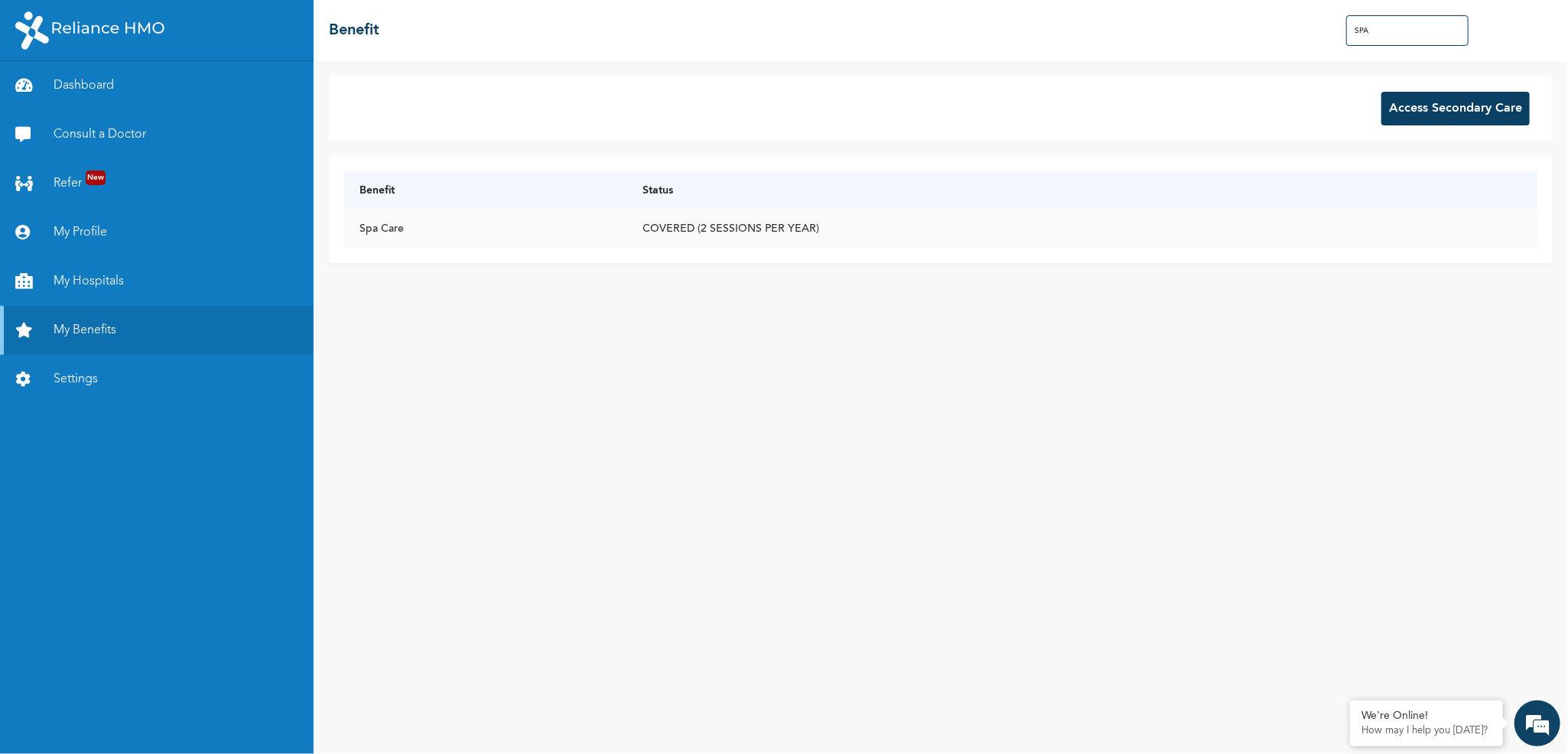
type input "SPA"
click at [630, 235] on td "COVERED (2 SESSIONS PER YEAR)" at bounding box center [1082, 228] width 910 height 39
click at [1435, 103] on button "Access Secondary Care" at bounding box center [1455, 108] width 148 height 34
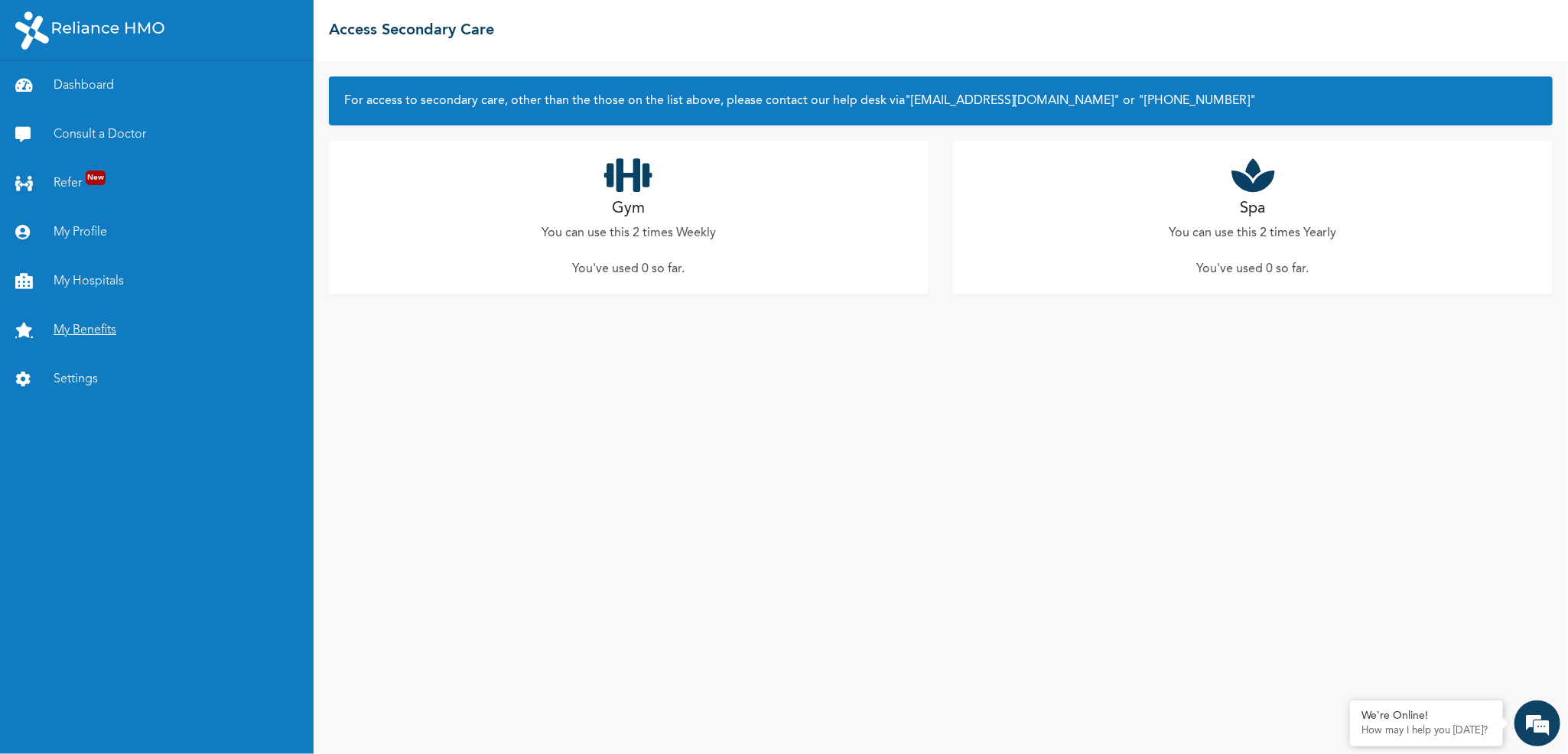
click at [107, 340] on link "My Benefits" at bounding box center [157, 329] width 314 height 49
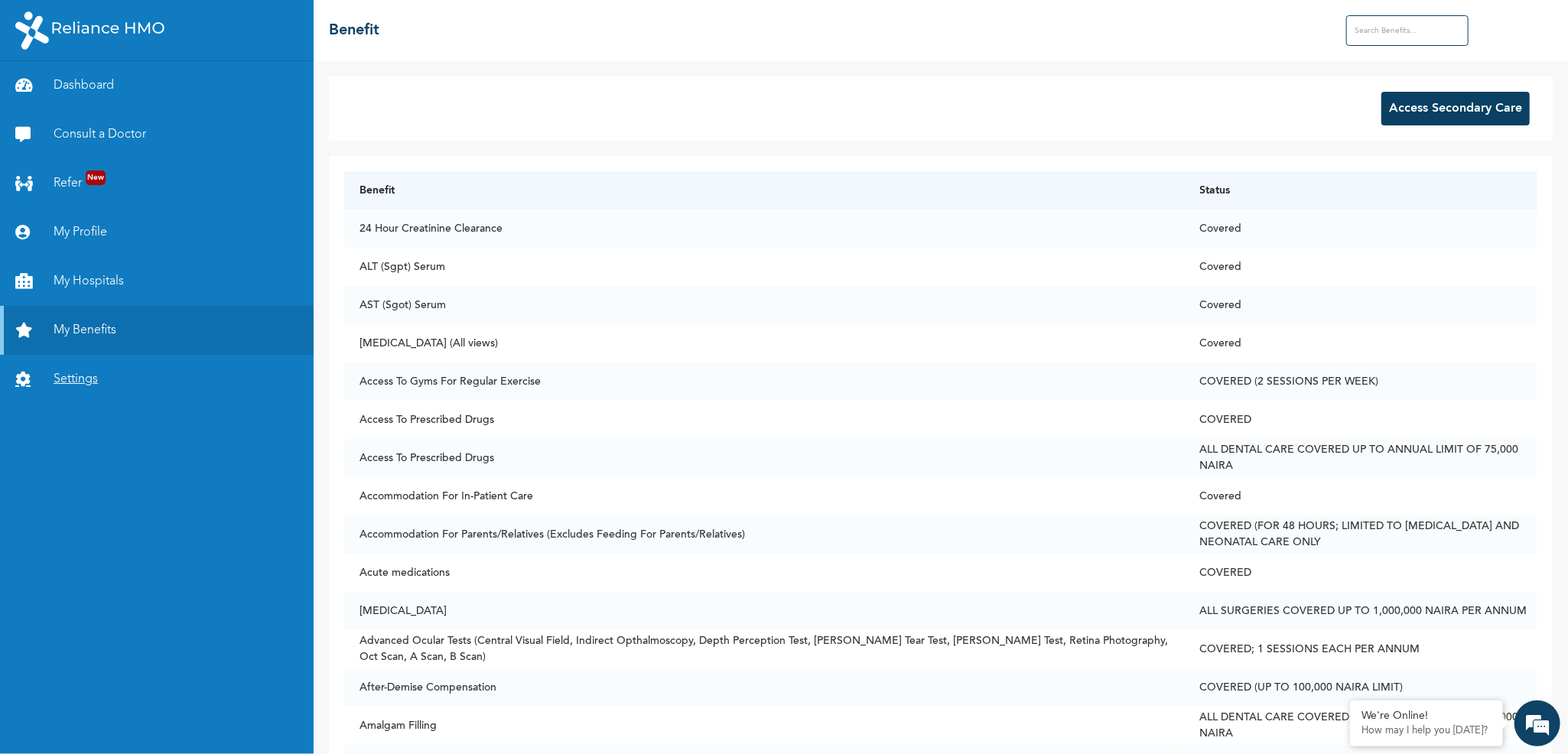
click at [94, 378] on link "Settings" at bounding box center [157, 379] width 314 height 49
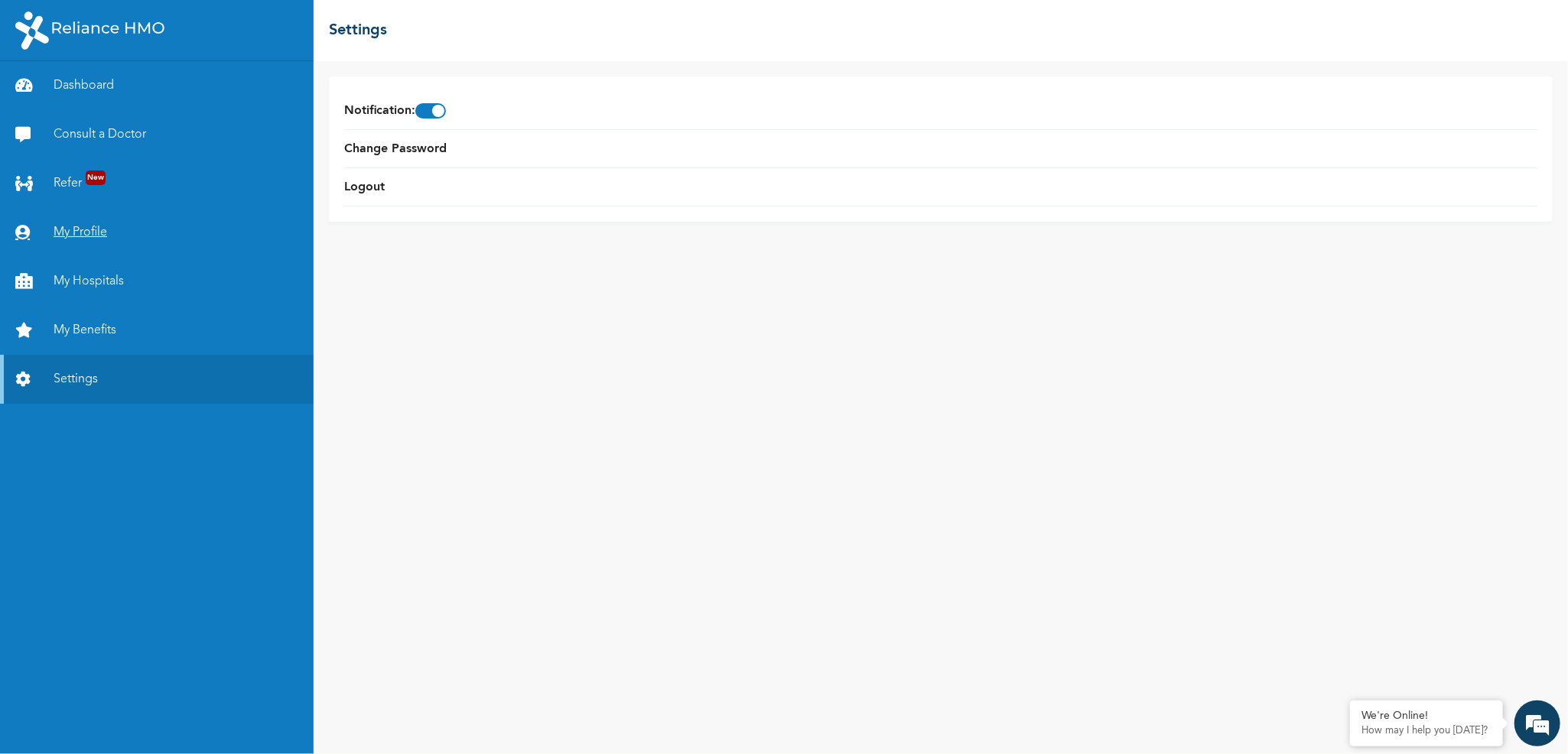
click at [79, 222] on link "My Profile" at bounding box center [157, 232] width 314 height 49
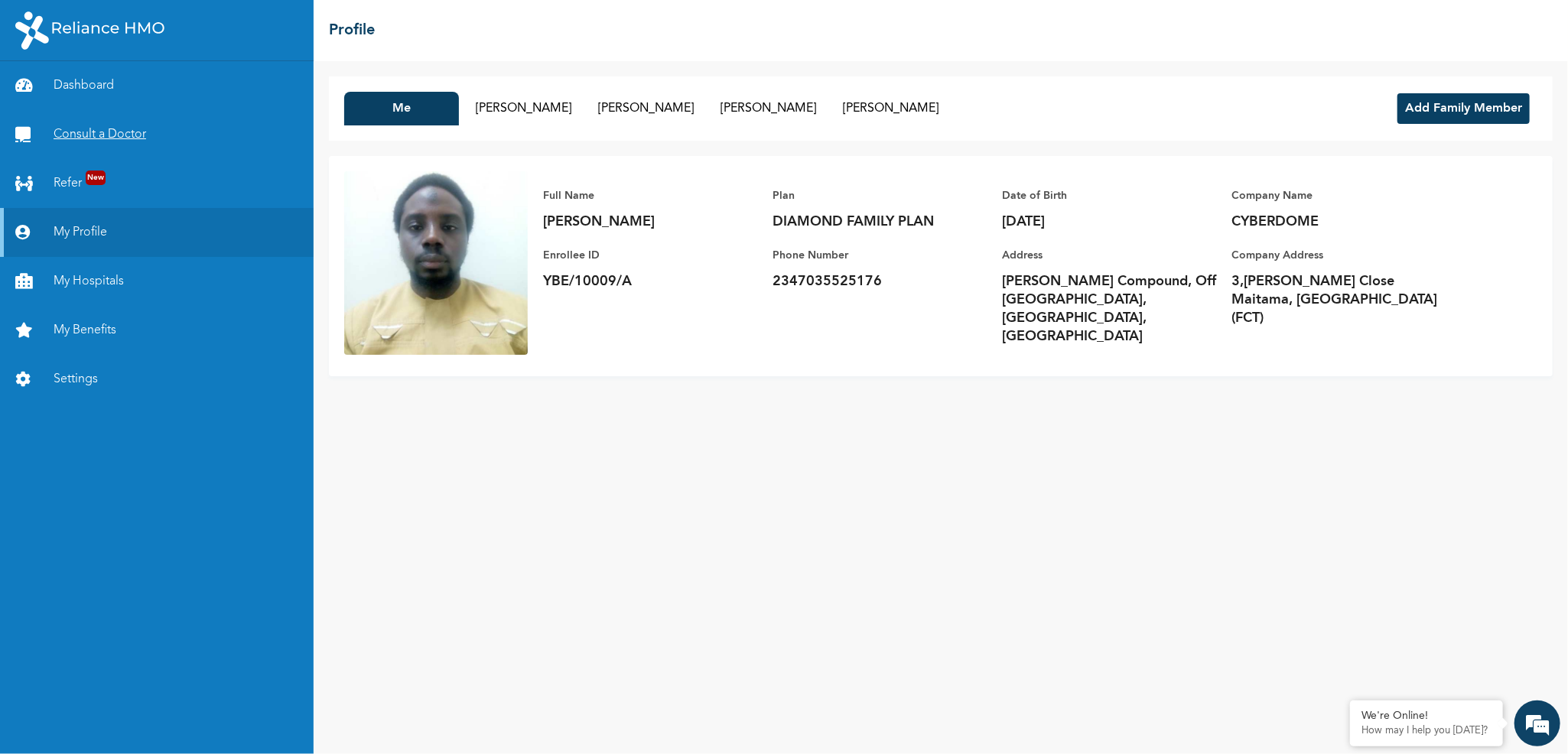
click at [75, 142] on link "Consult a Doctor" at bounding box center [157, 134] width 314 height 49
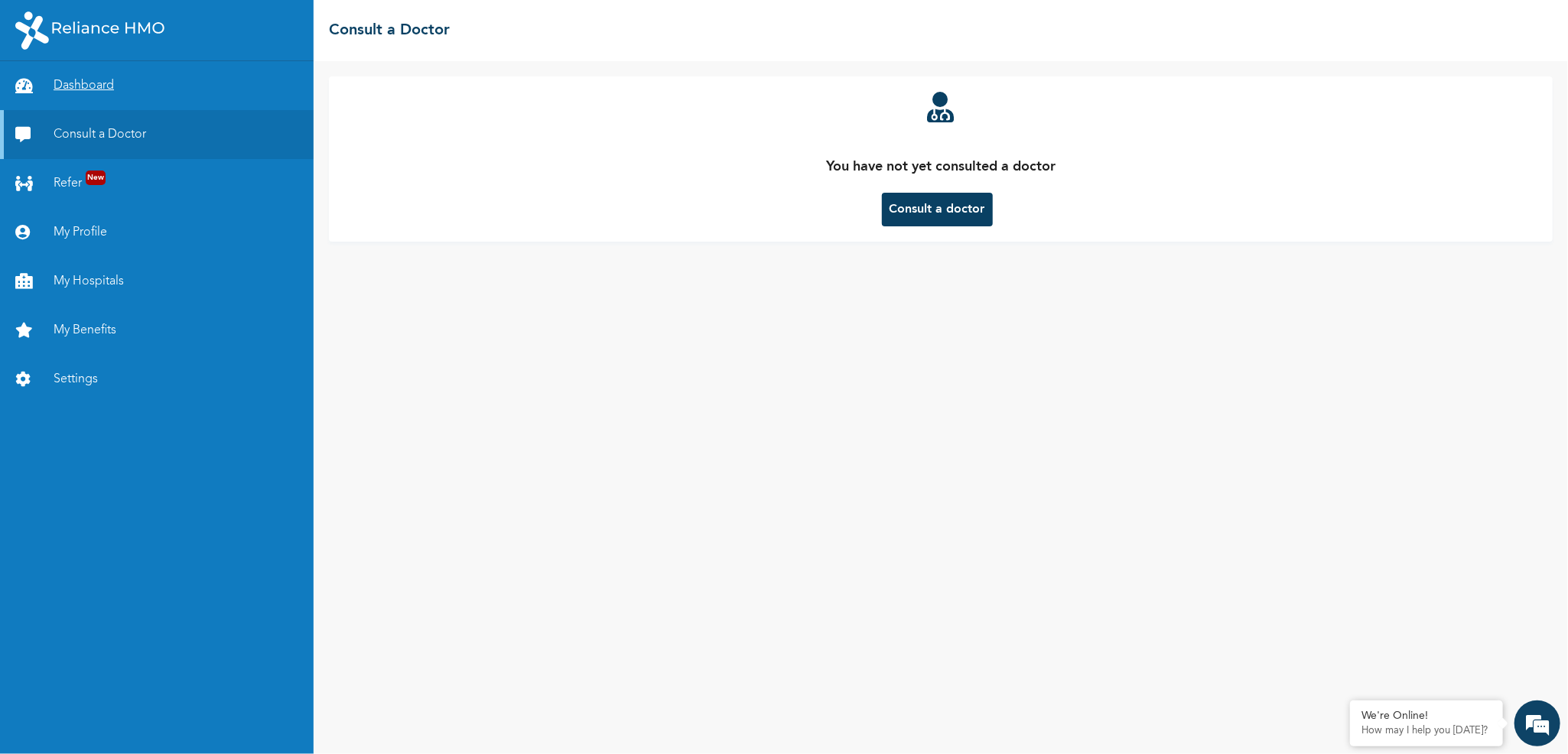
click at [98, 101] on link "Dashboard" at bounding box center [157, 85] width 314 height 49
